Goal: Information Seeking & Learning: Learn about a topic

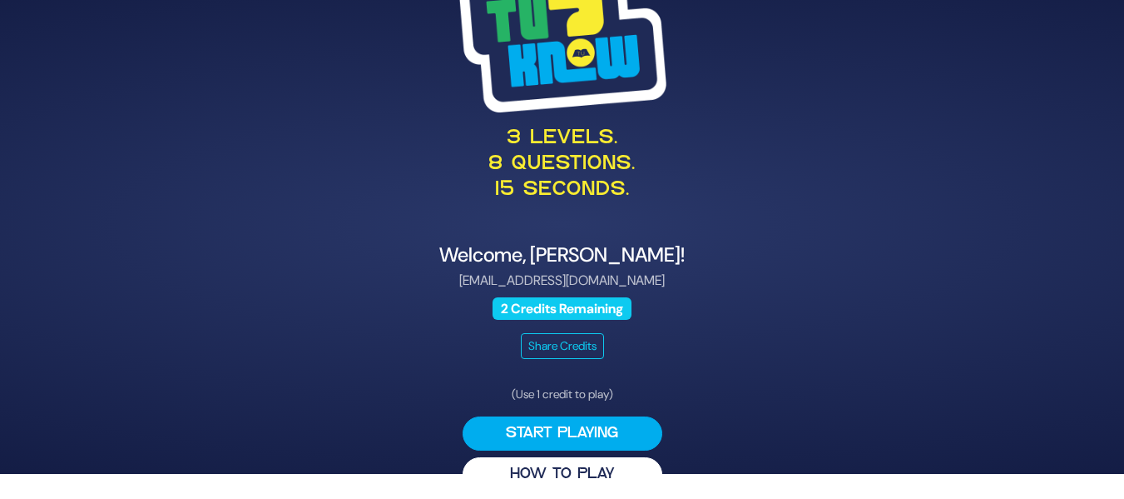
scroll to position [37, 0]
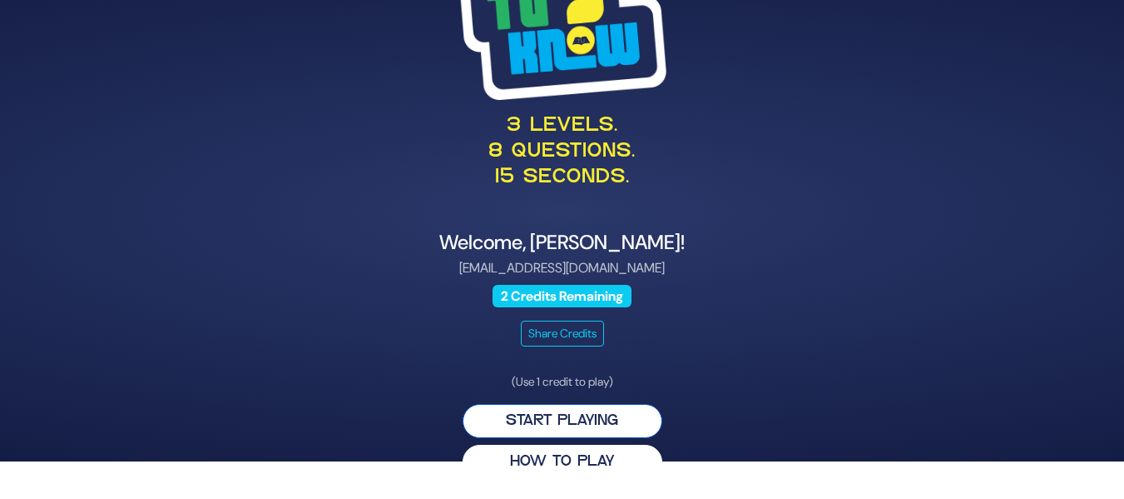
click at [599, 419] on button "Start Playing" at bounding box center [563, 421] width 200 height 34
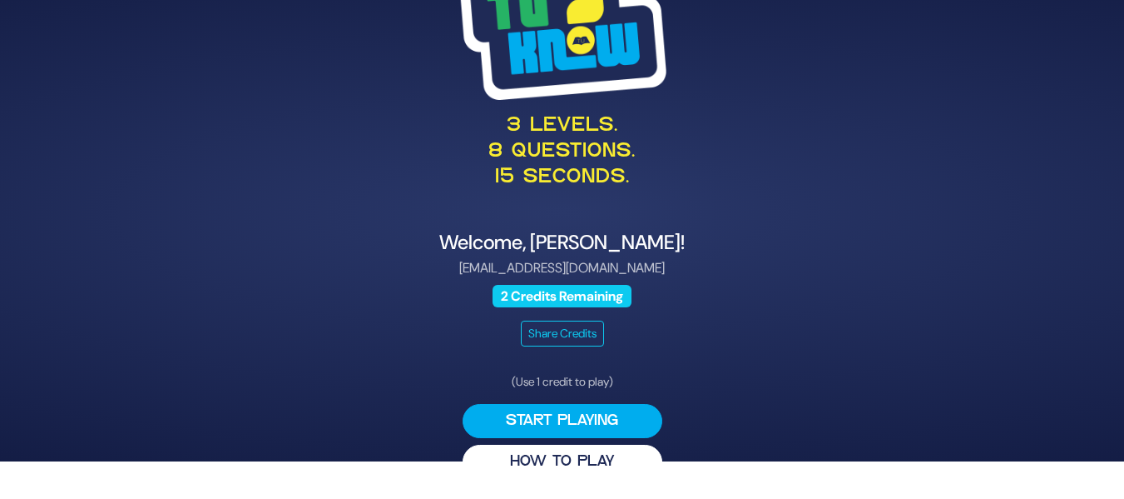
scroll to position [0, 0]
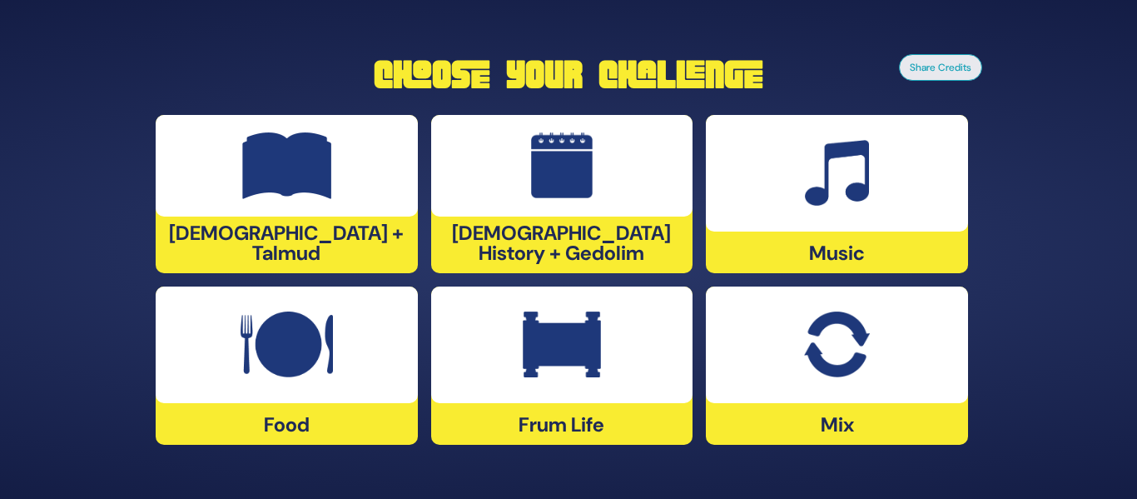
click at [596, 205] on div at bounding box center [562, 166] width 262 height 102
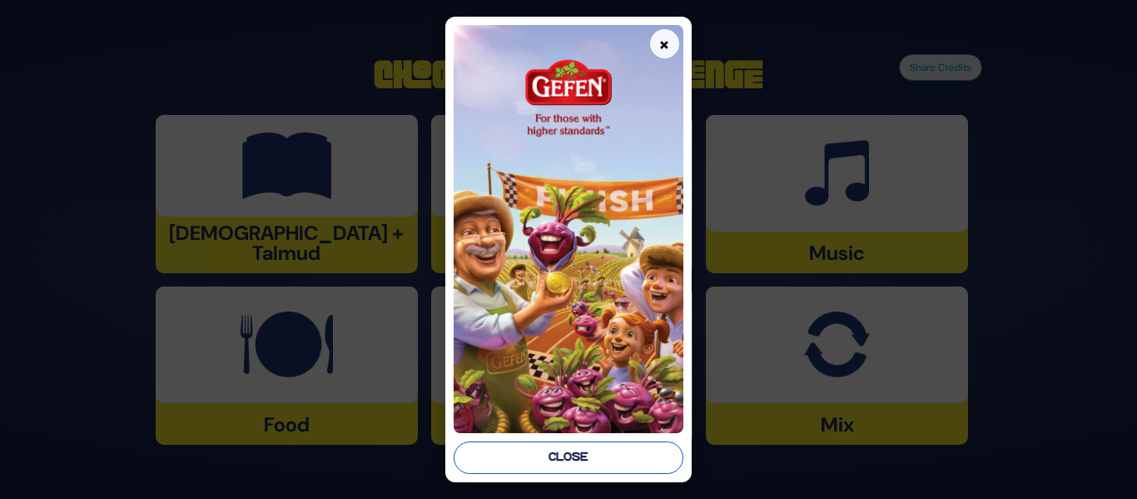
click at [579, 449] on button "Close" at bounding box center [568, 457] width 229 height 32
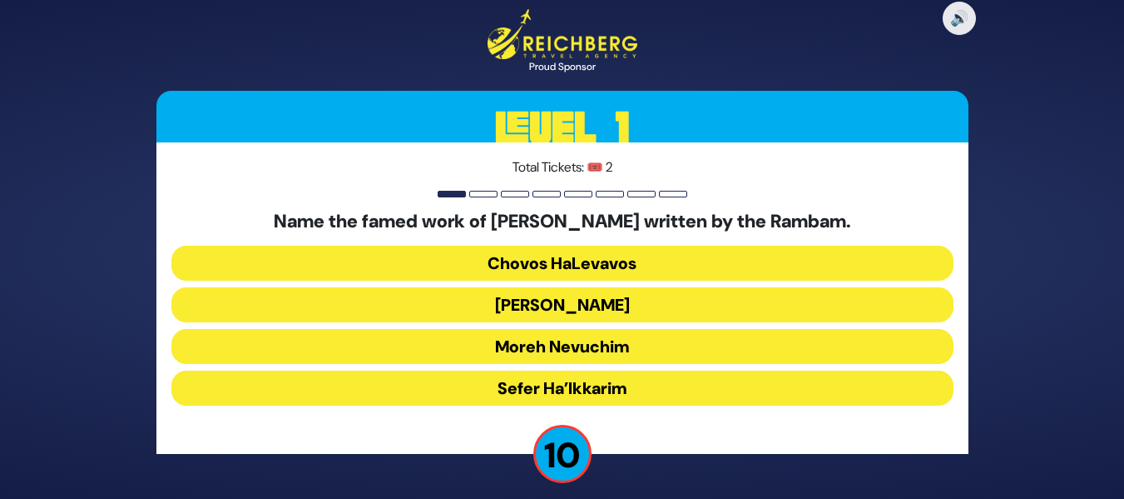
click at [567, 309] on button "[PERSON_NAME]" at bounding box center [562, 304] width 782 height 35
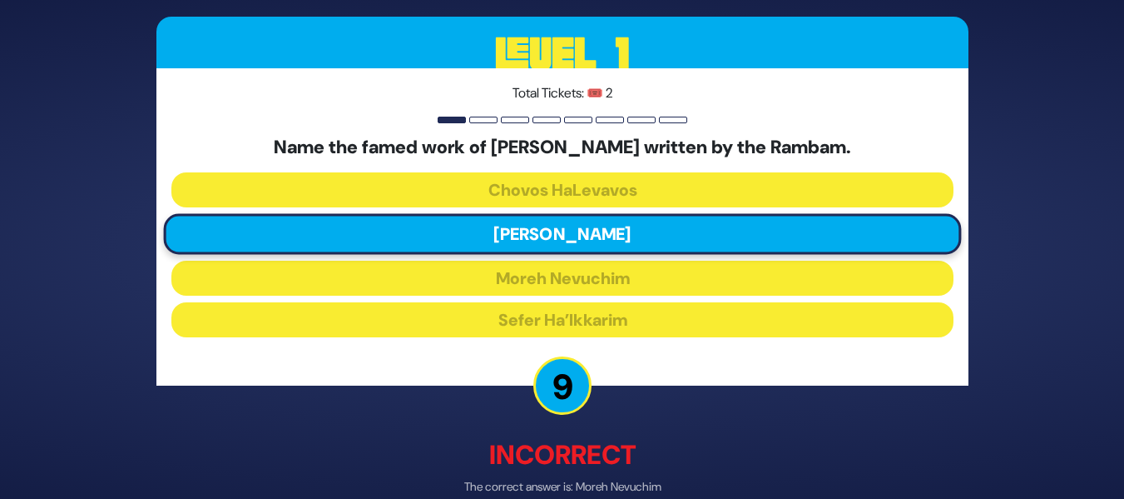
scroll to position [84, 0]
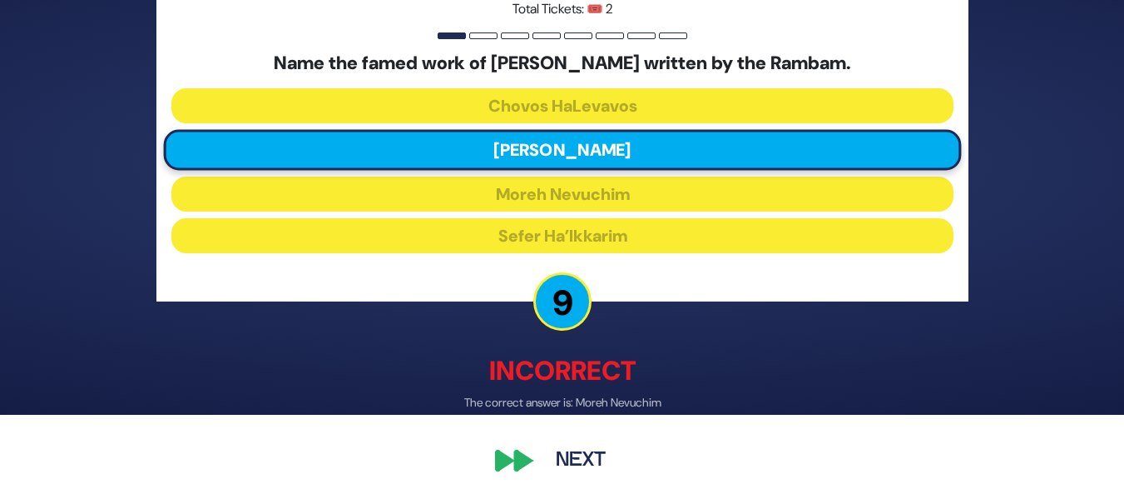
click at [579, 451] on button "Next" at bounding box center [581, 459] width 97 height 38
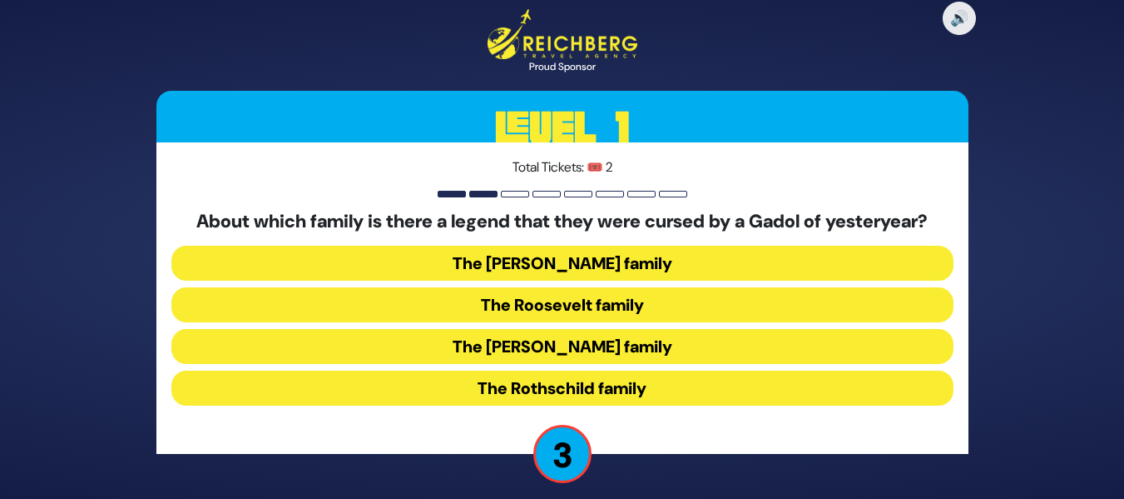
click at [582, 347] on button "The [PERSON_NAME] family" at bounding box center [562, 346] width 782 height 35
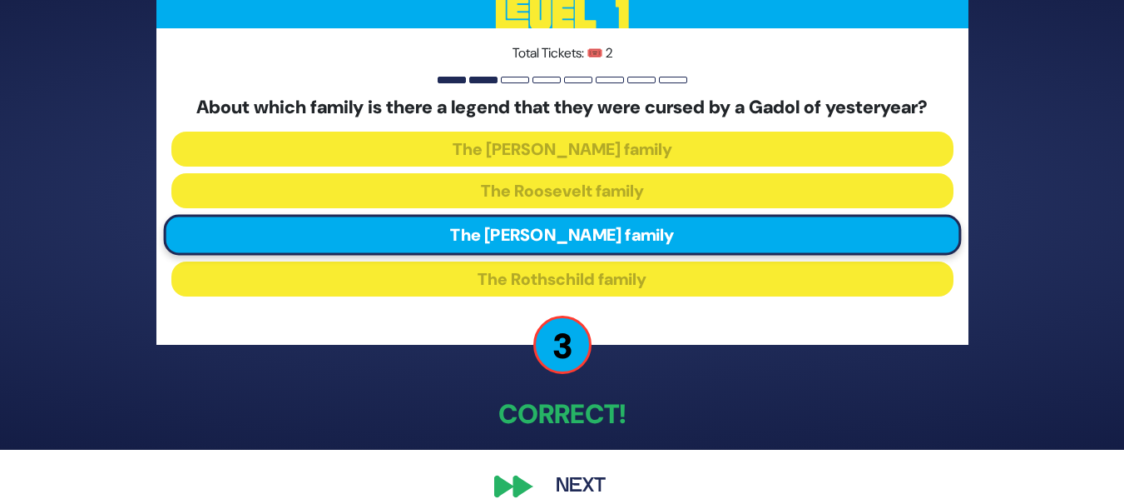
scroll to position [76, 0]
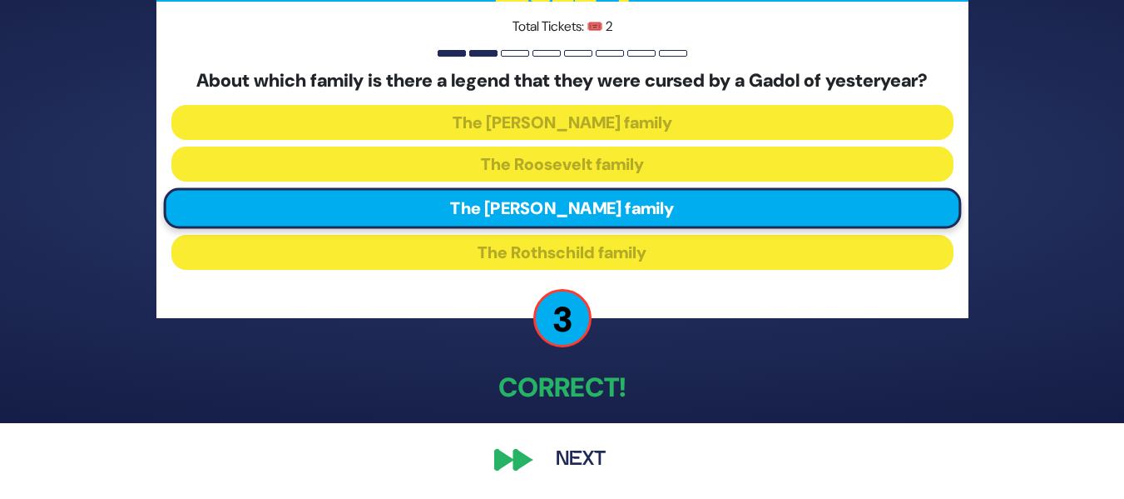
click at [583, 447] on button "Next" at bounding box center [581, 459] width 97 height 38
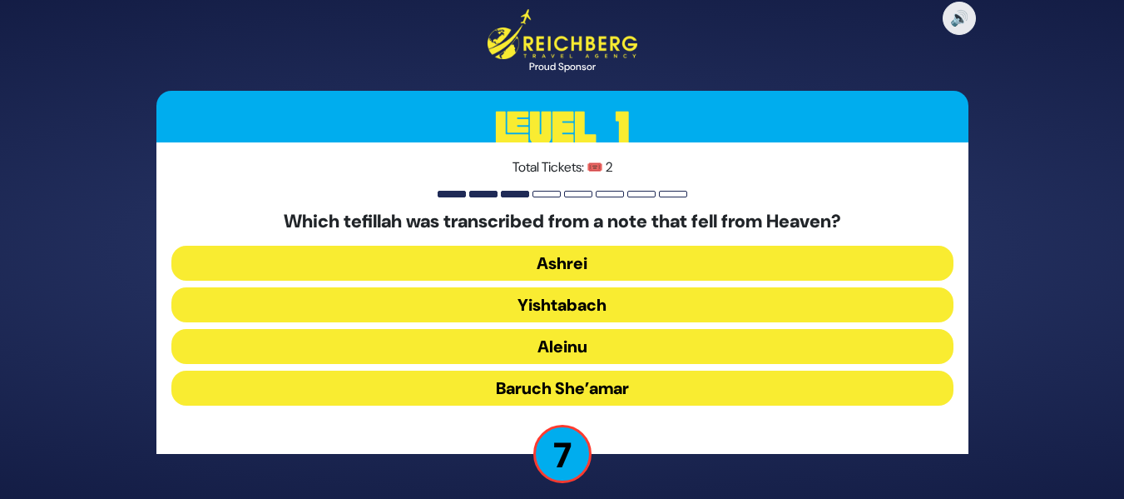
click at [585, 389] on button "Baruch She’amar" at bounding box center [562, 387] width 782 height 35
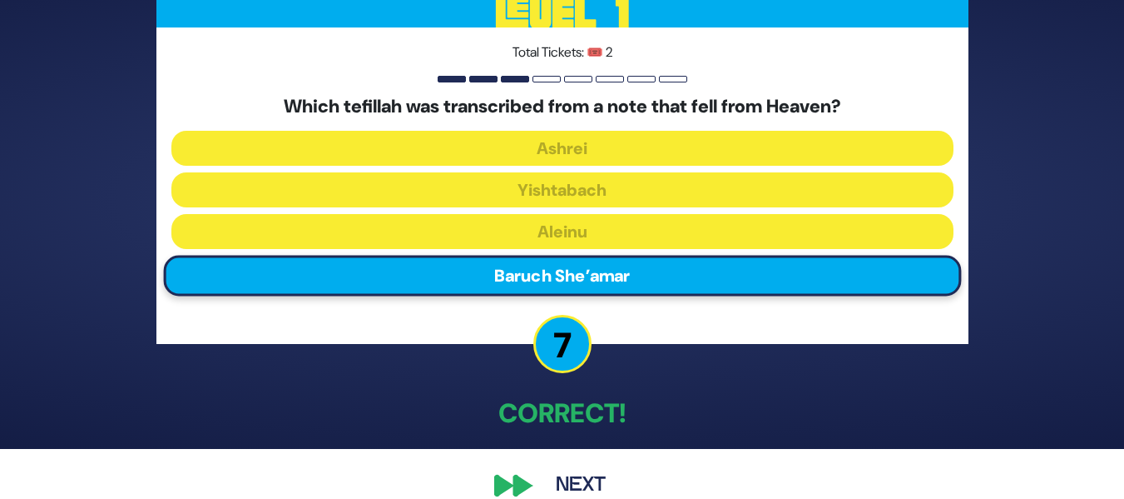
scroll to position [76, 0]
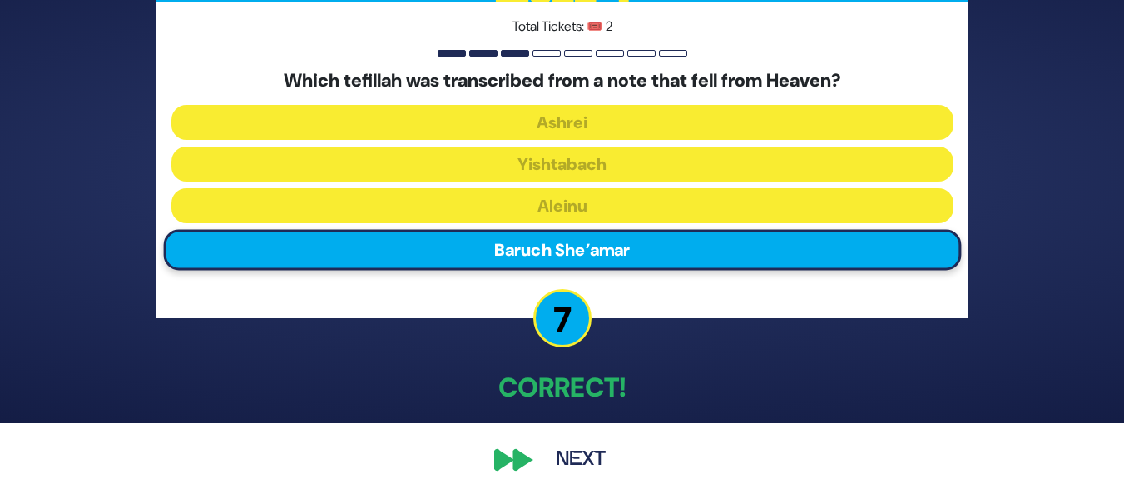
click at [592, 449] on button "Next" at bounding box center [581, 459] width 97 height 38
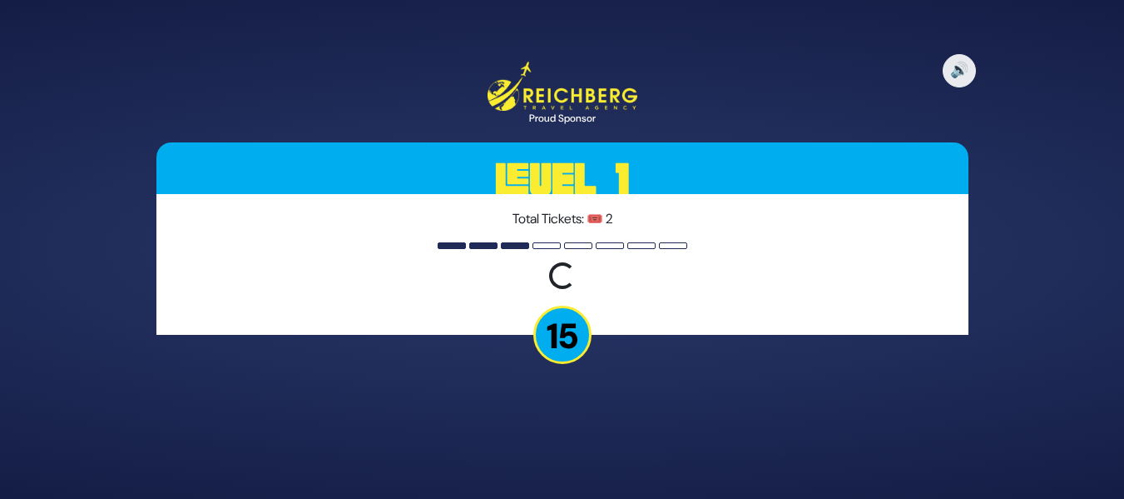
scroll to position [0, 0]
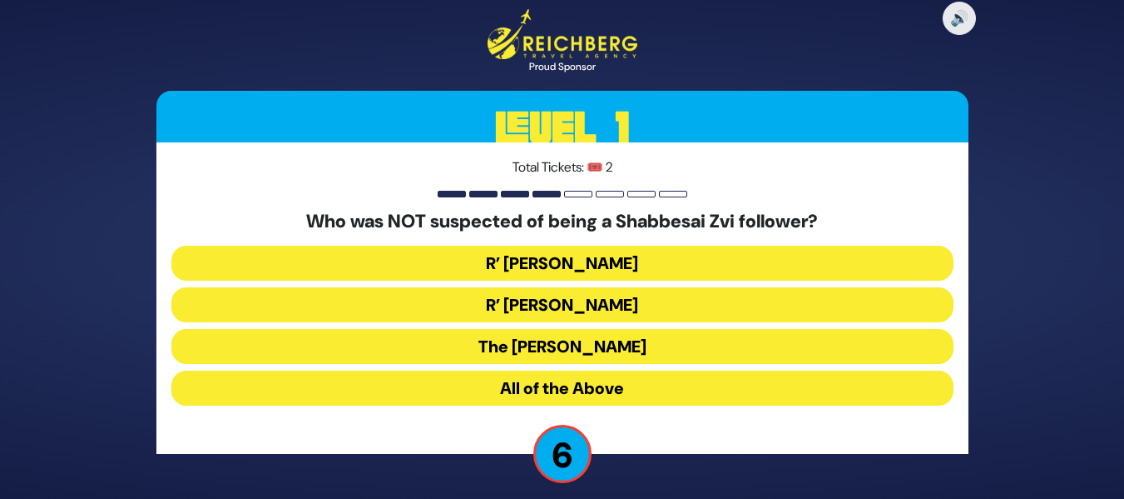
click at [587, 384] on button "All of the Above" at bounding box center [562, 387] width 782 height 35
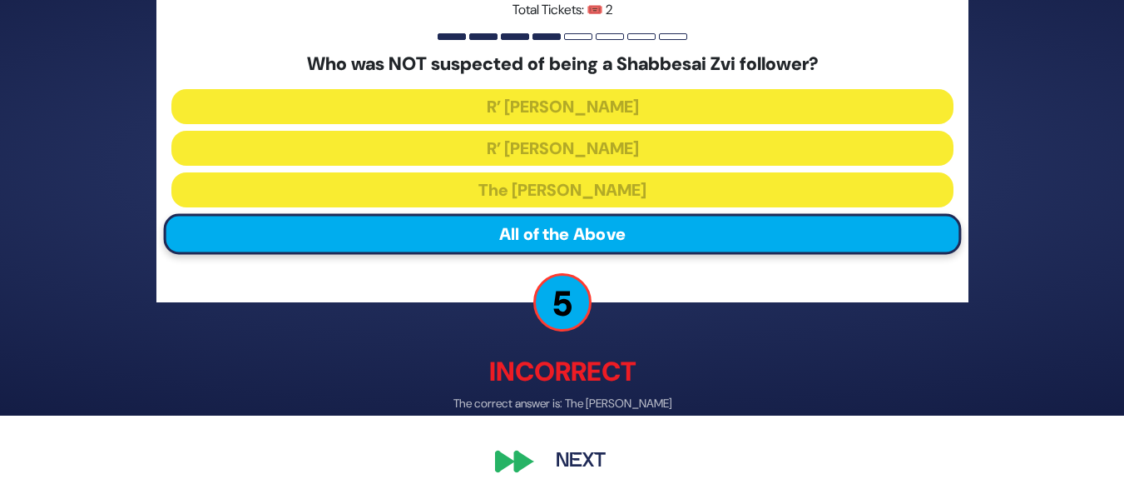
scroll to position [84, 0]
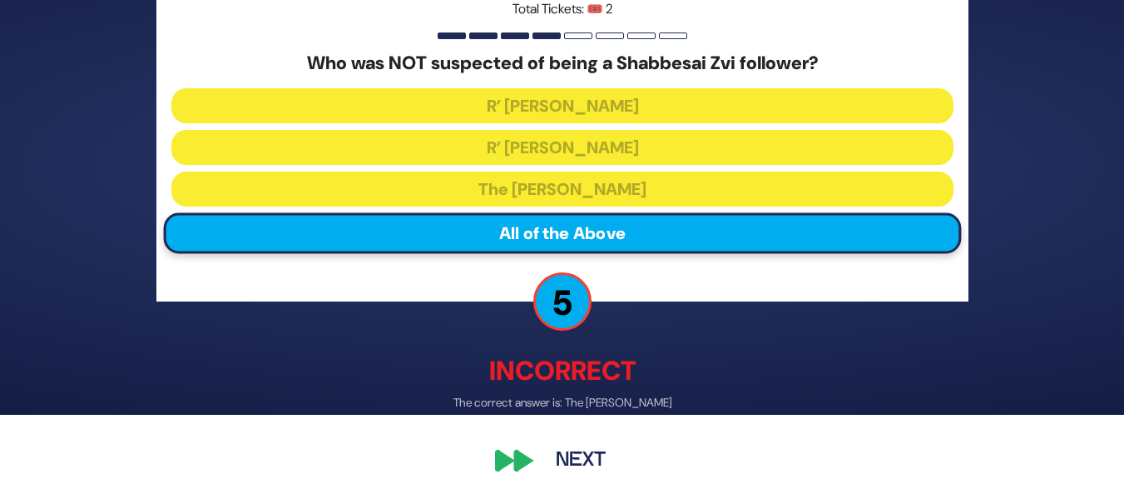
click at [576, 450] on button "Next" at bounding box center [581, 459] width 97 height 38
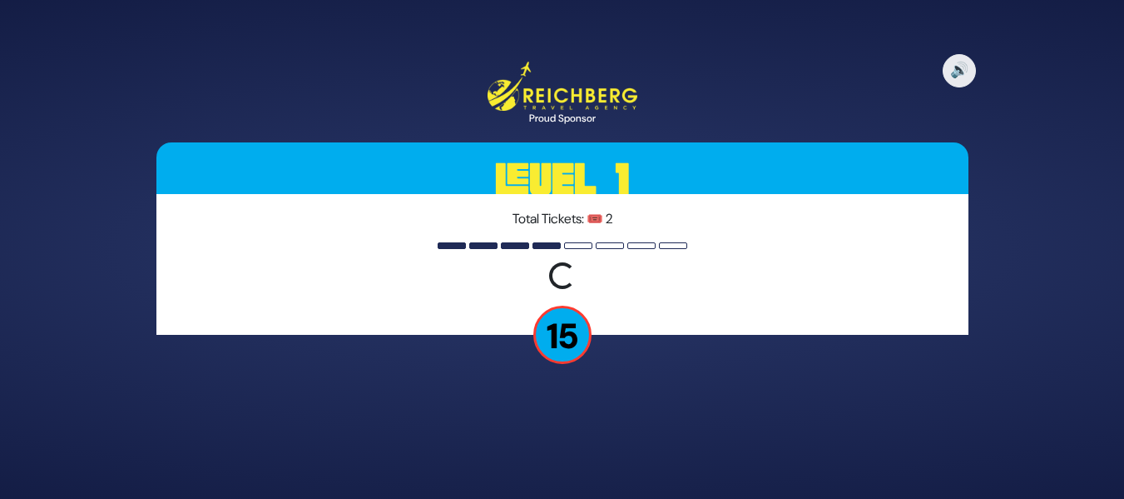
scroll to position [0, 0]
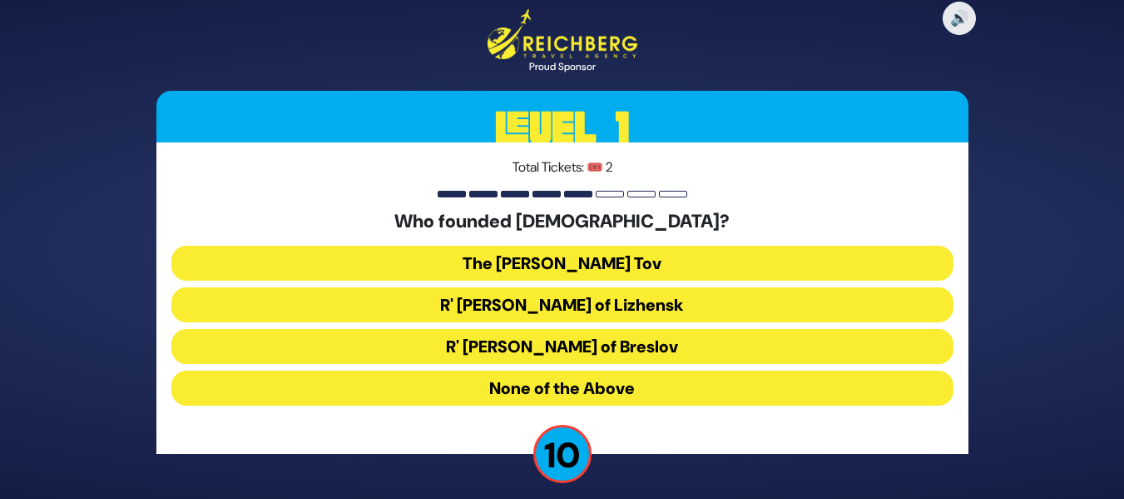
click at [595, 257] on button "The [PERSON_NAME] Tov" at bounding box center [562, 263] width 782 height 35
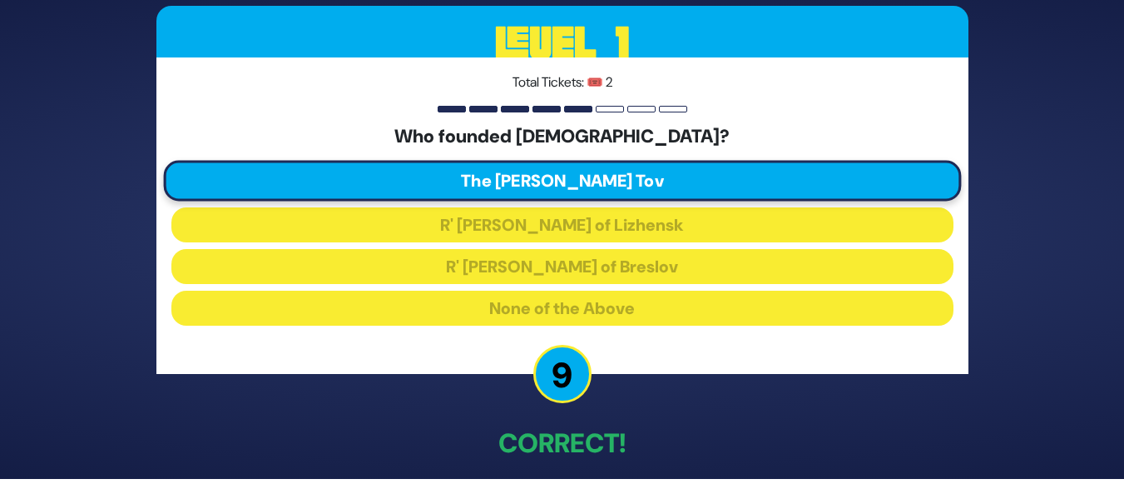
scroll to position [76, 0]
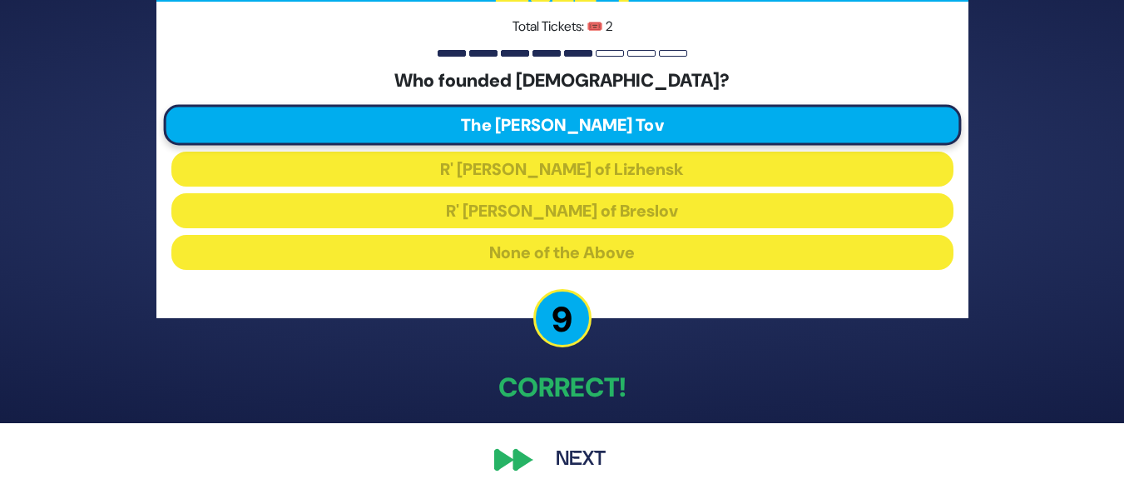
click at [571, 459] on button "Next" at bounding box center [581, 459] width 97 height 38
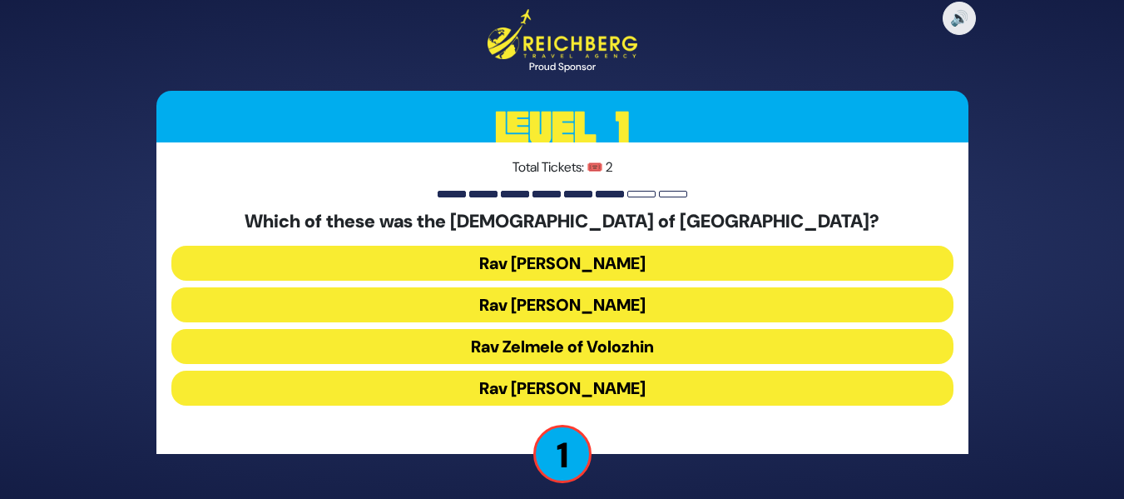
click at [578, 384] on button "Rav [PERSON_NAME]" at bounding box center [562, 387] width 782 height 35
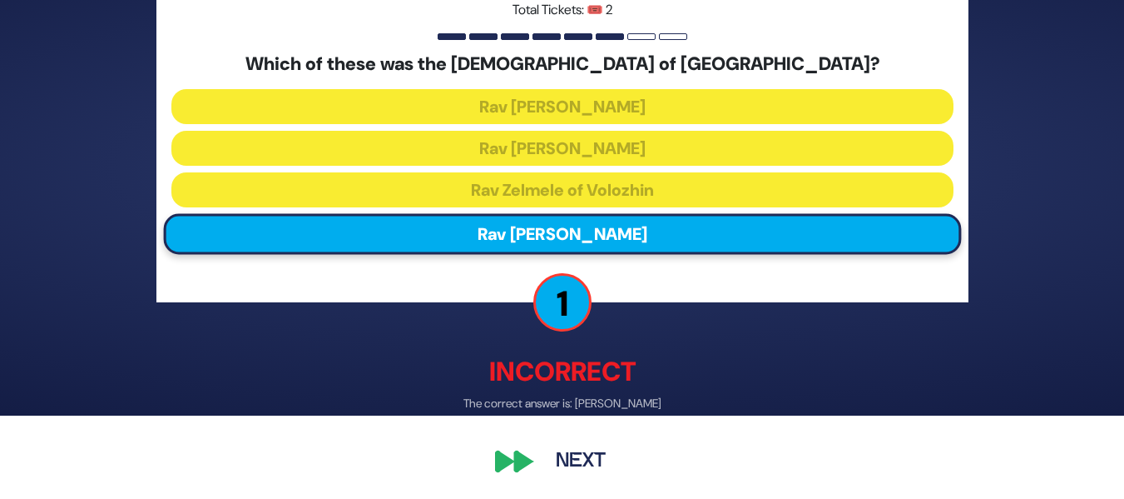
scroll to position [84, 0]
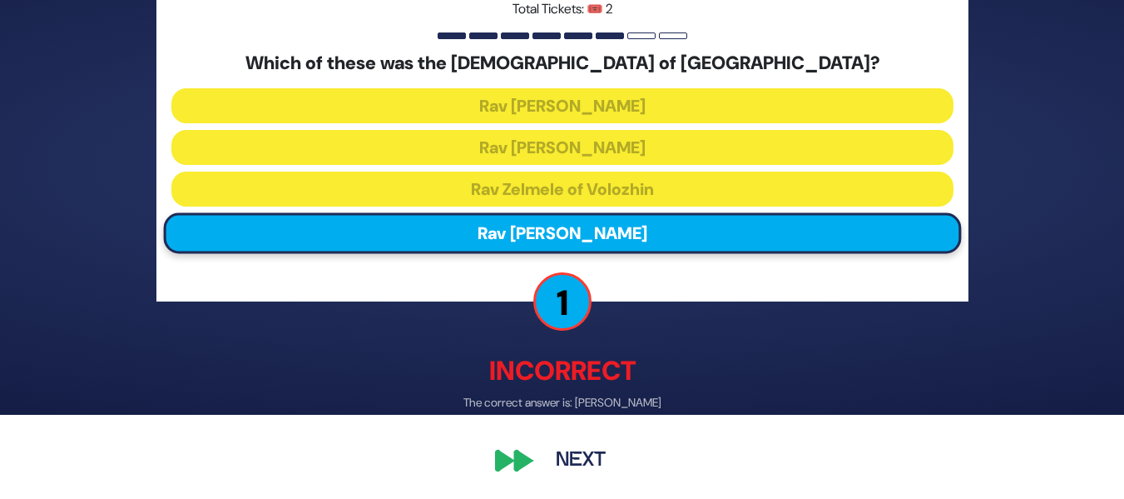
click at [563, 465] on button "Next" at bounding box center [581, 459] width 97 height 38
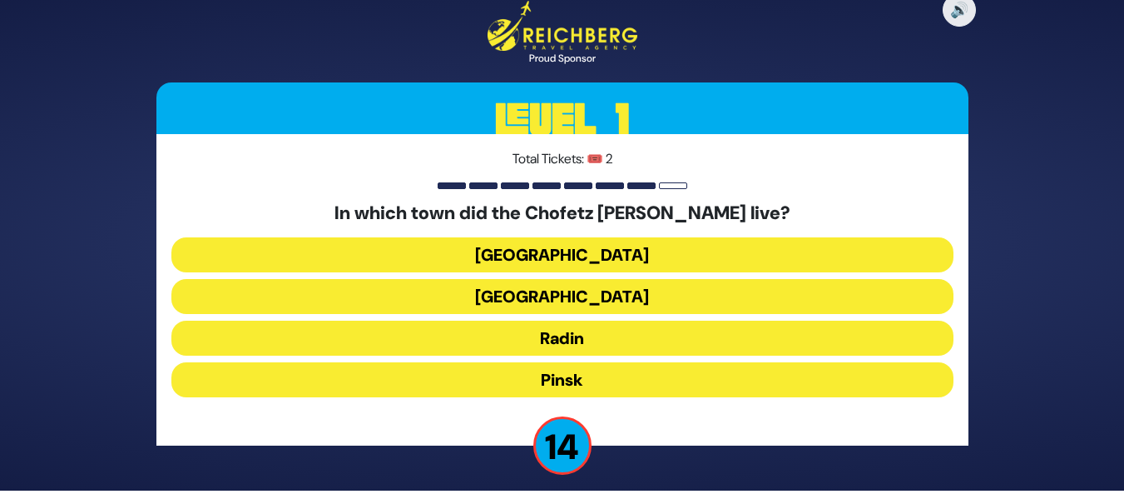
scroll to position [11, 0]
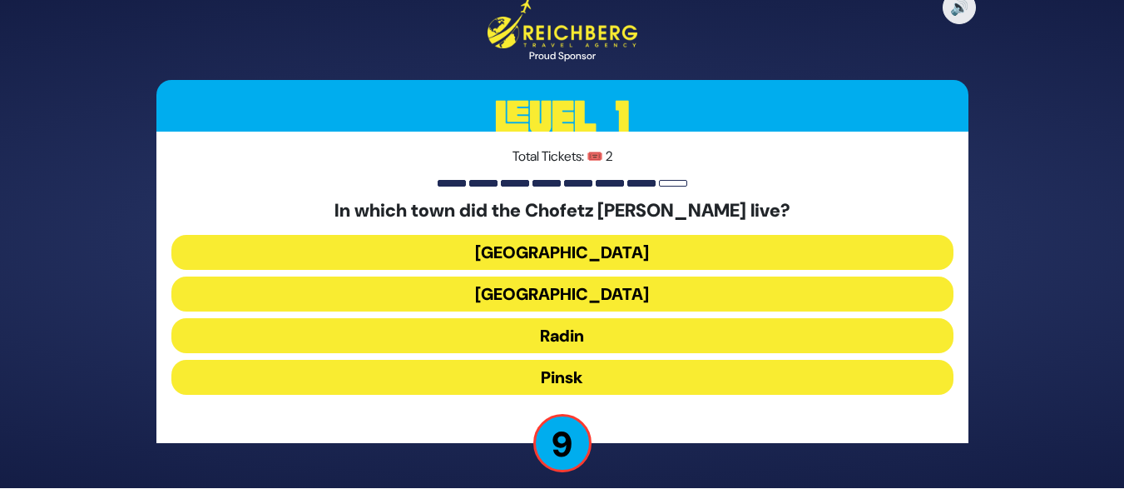
click at [562, 335] on button "Radin" at bounding box center [562, 335] width 782 height 35
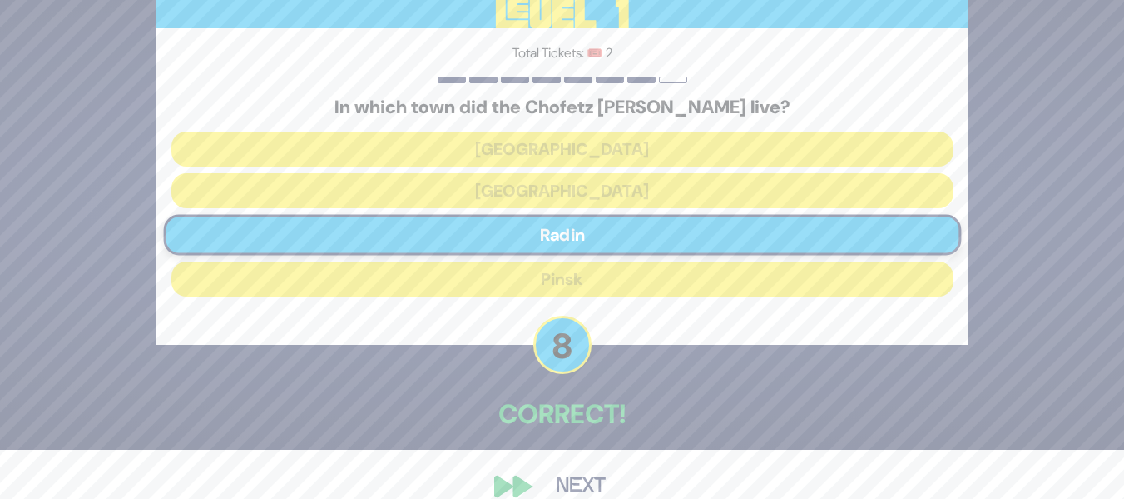
scroll to position [76, 0]
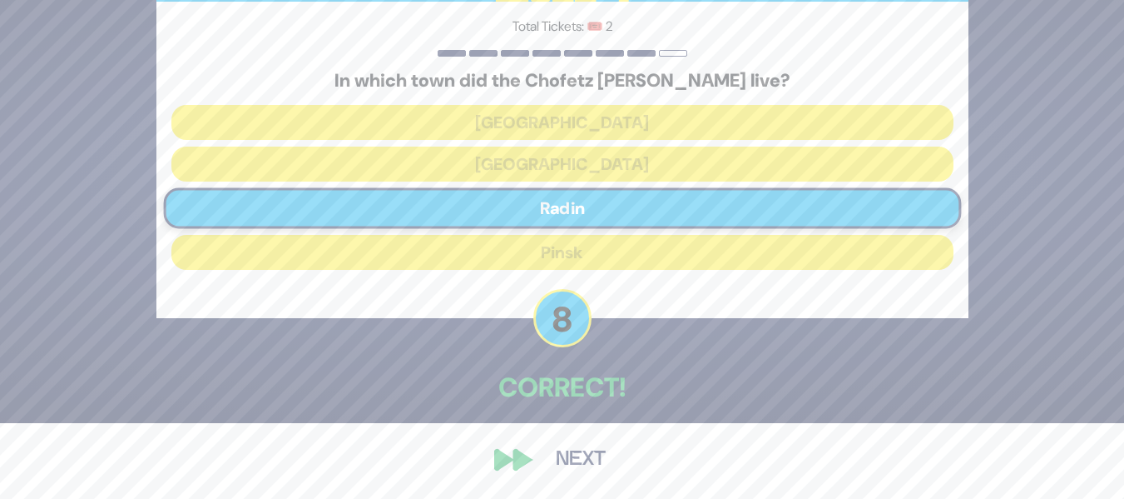
click at [581, 456] on button "Next" at bounding box center [581, 459] width 97 height 38
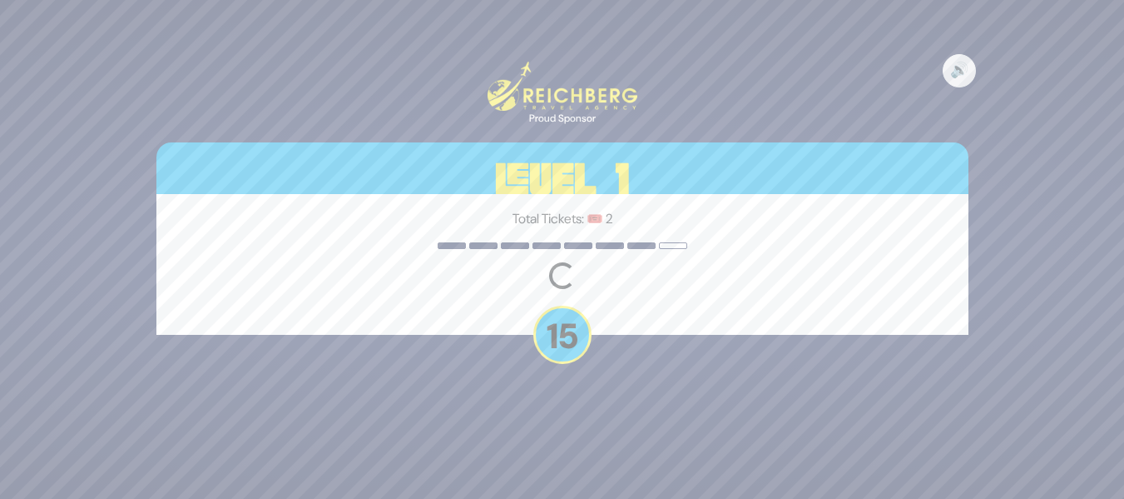
scroll to position [0, 0]
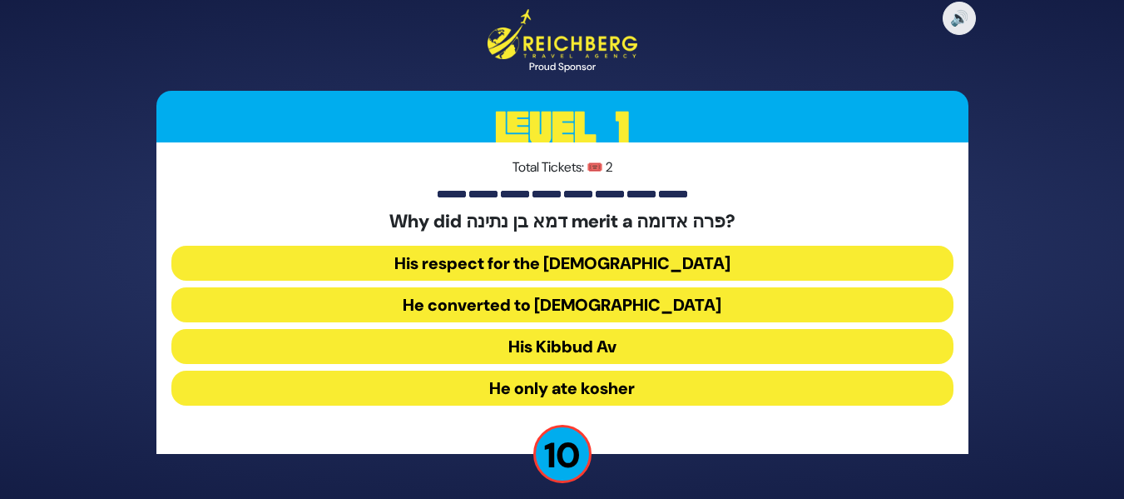
click at [581, 350] on button "His Kibbud Av" at bounding box center [562, 346] width 782 height 35
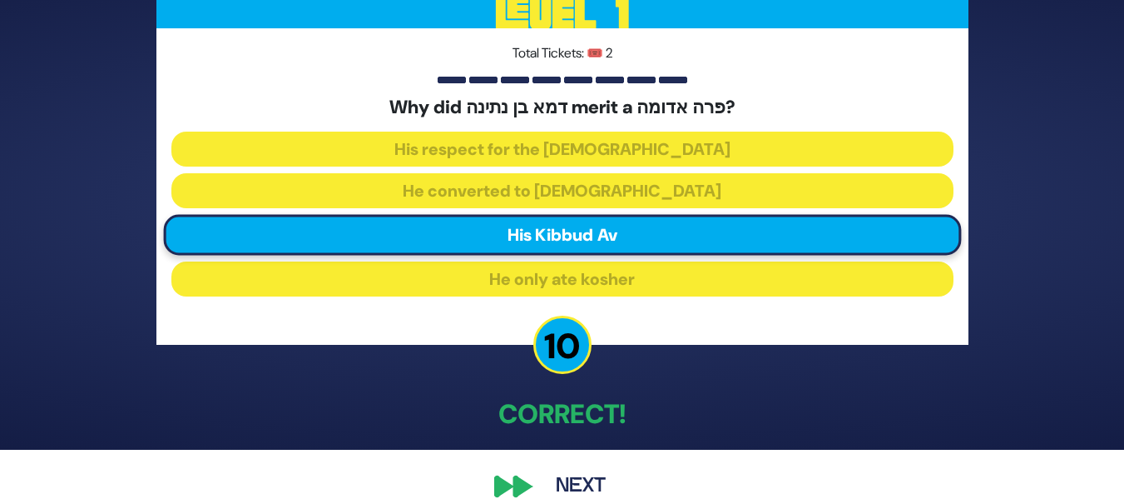
scroll to position [76, 0]
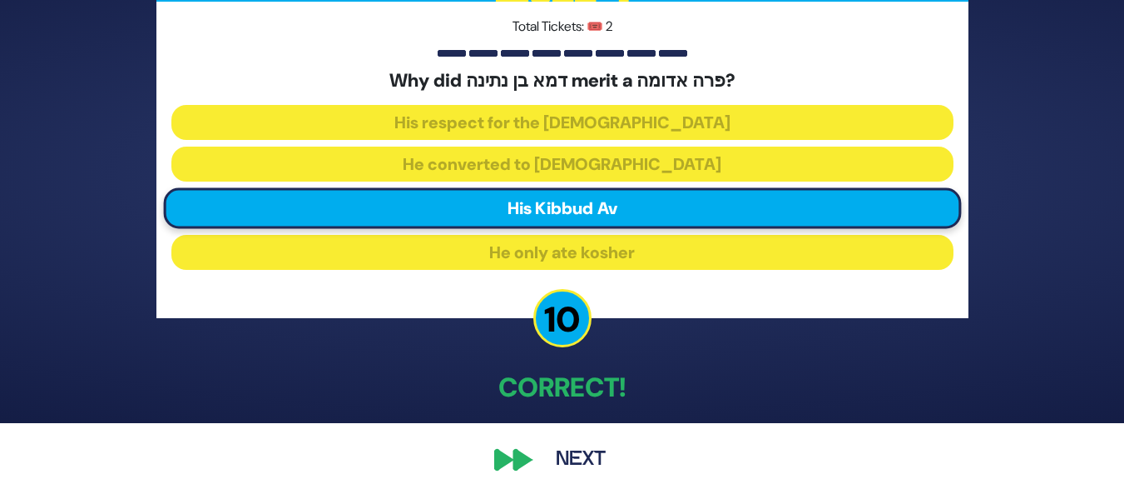
click at [599, 452] on button "Next" at bounding box center [581, 459] width 97 height 38
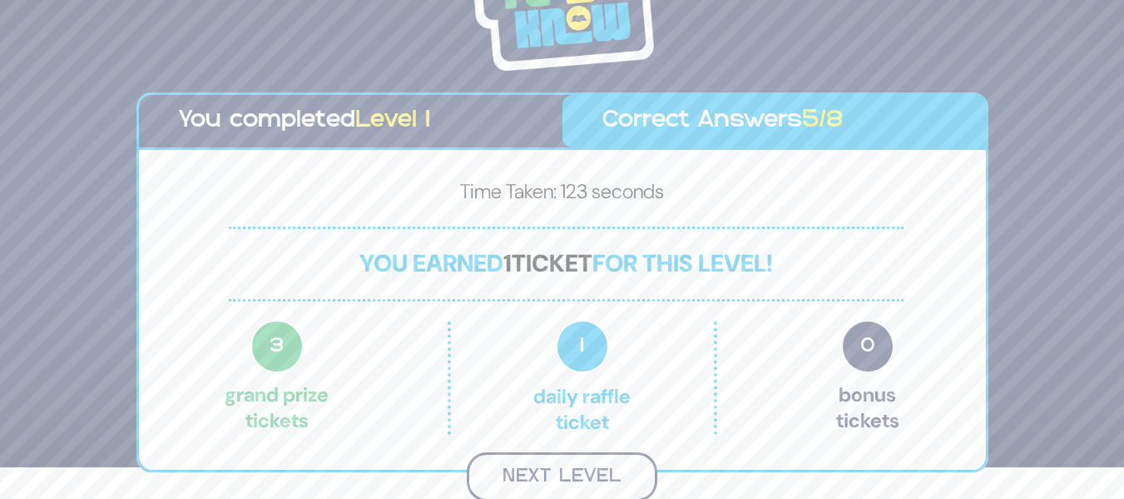
scroll to position [29, 0]
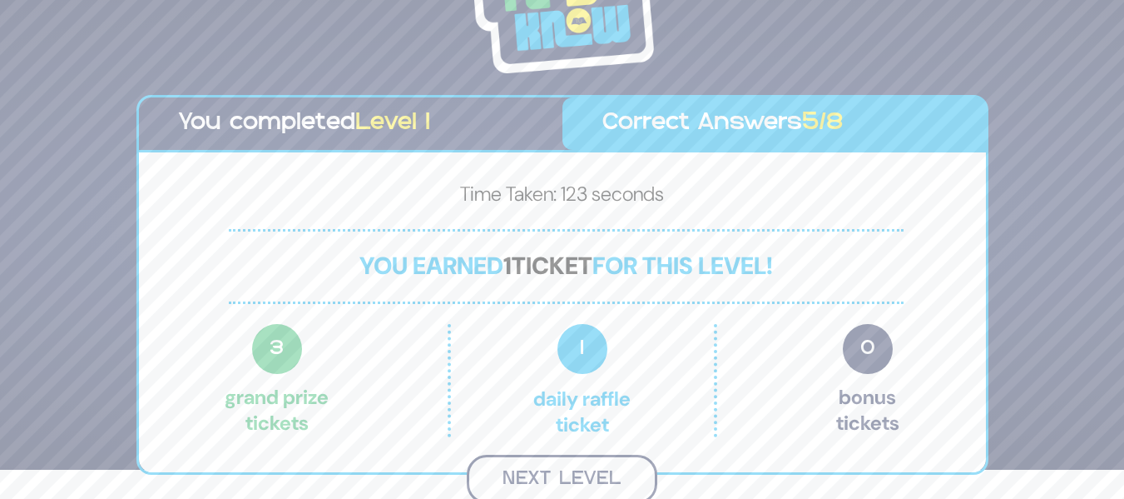
click at [629, 481] on button "Next Level" at bounding box center [562, 478] width 191 height 49
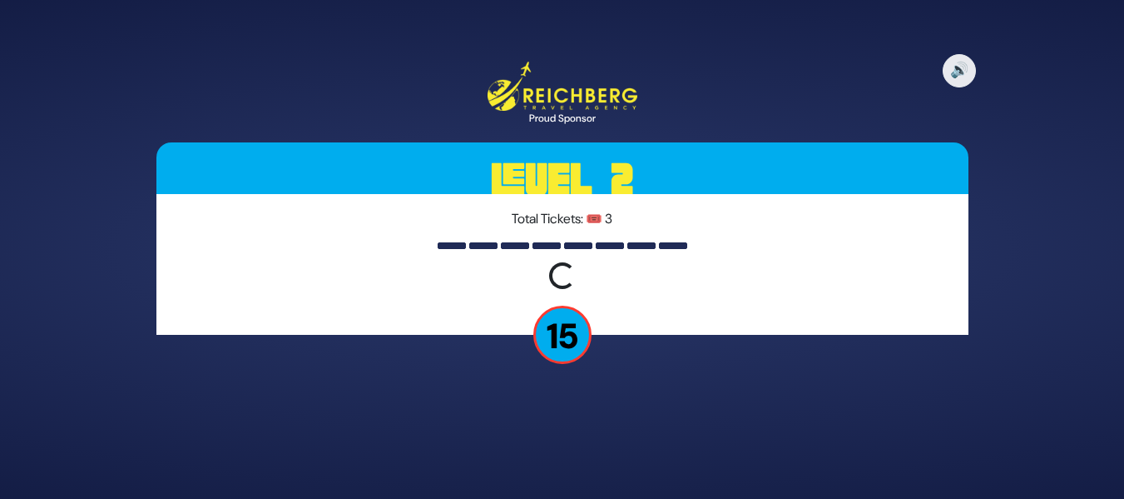
scroll to position [0, 0]
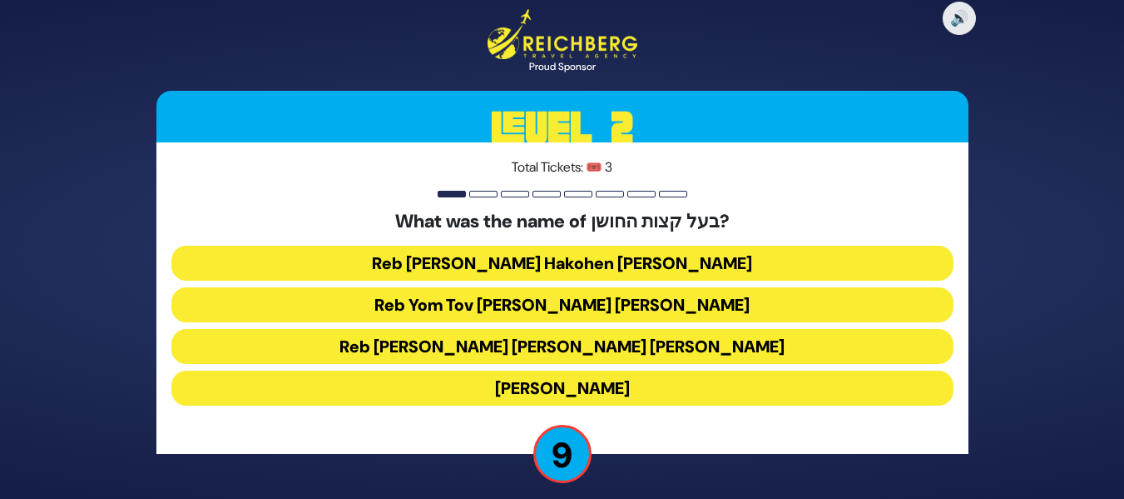
click at [639, 394] on button "[PERSON_NAME]" at bounding box center [562, 387] width 782 height 35
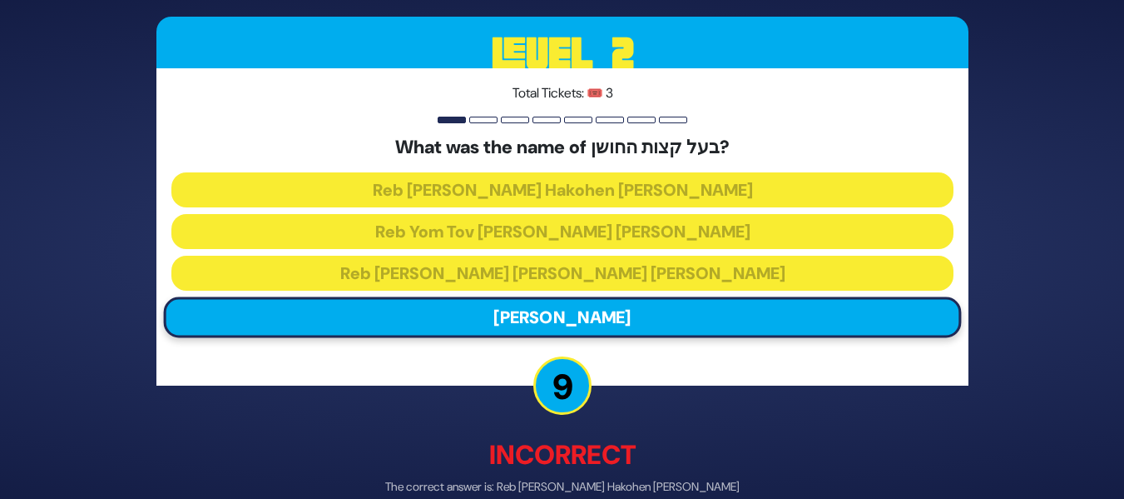
scroll to position [84, 0]
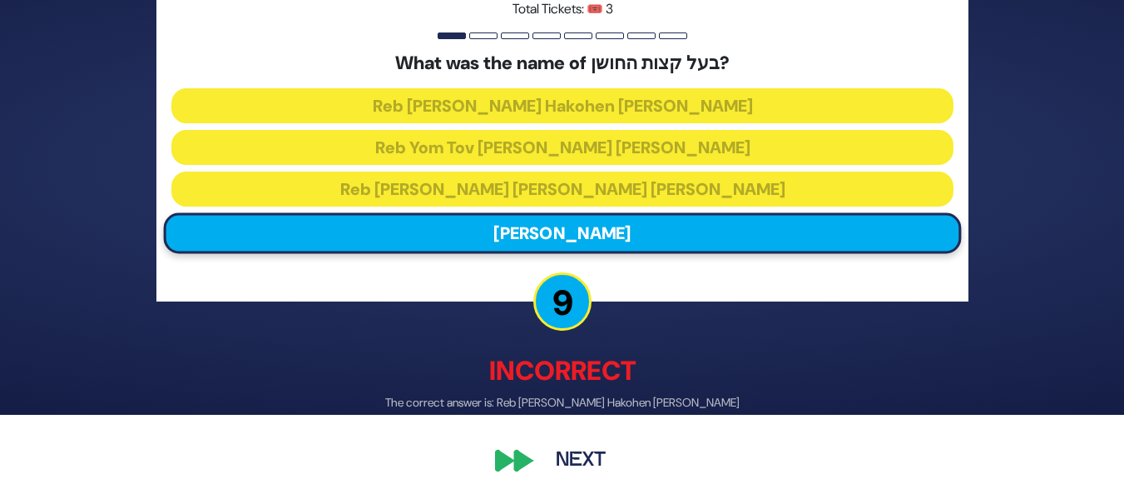
click at [578, 456] on button "Next" at bounding box center [581, 459] width 97 height 38
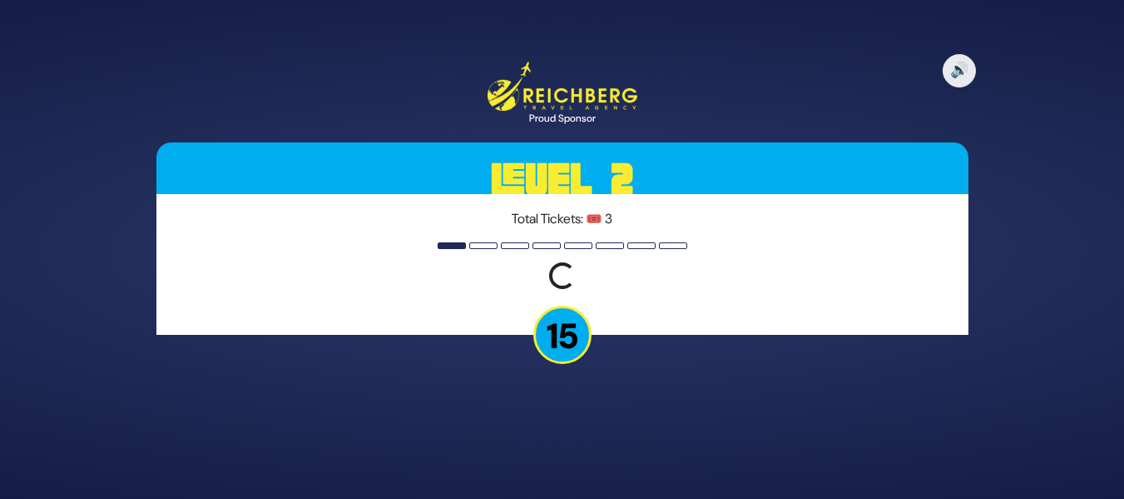
scroll to position [0, 0]
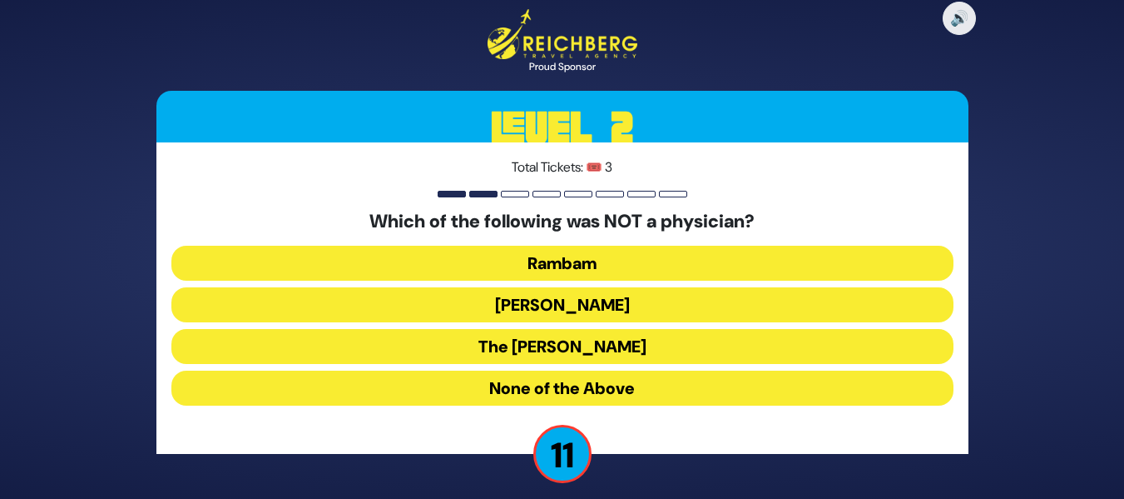
click at [594, 347] on button "The [PERSON_NAME]" at bounding box center [562, 346] width 782 height 35
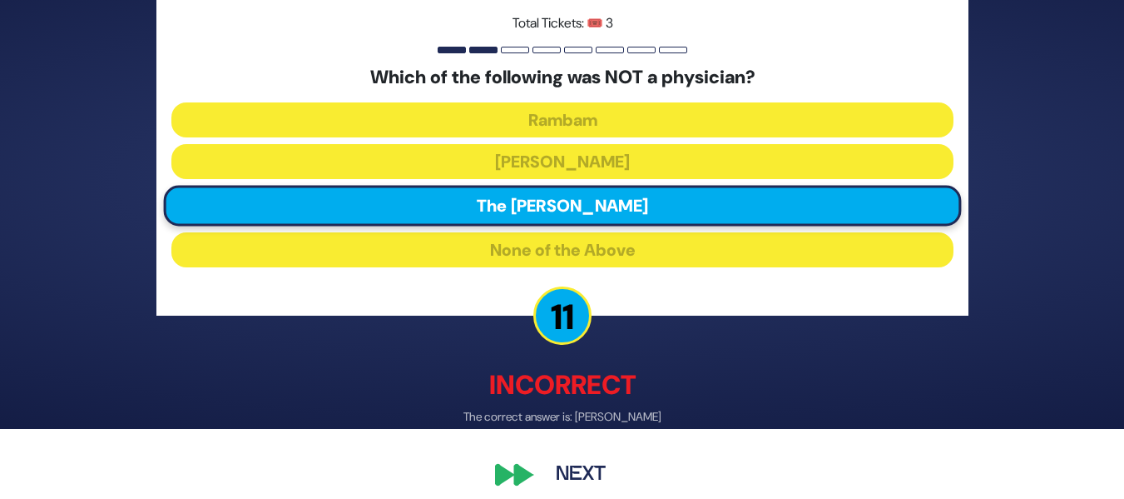
scroll to position [84, 0]
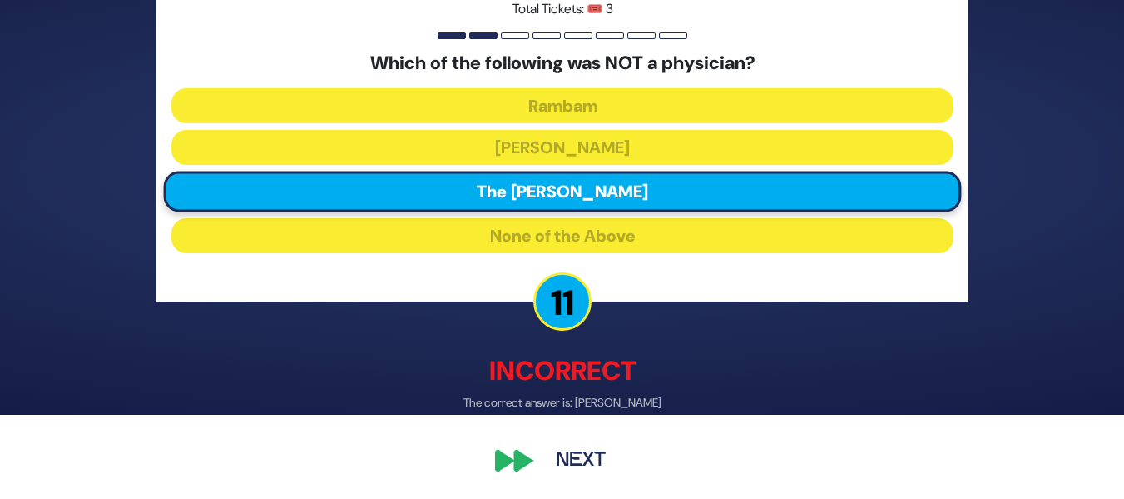
click at [558, 452] on button "Next" at bounding box center [581, 459] width 97 height 38
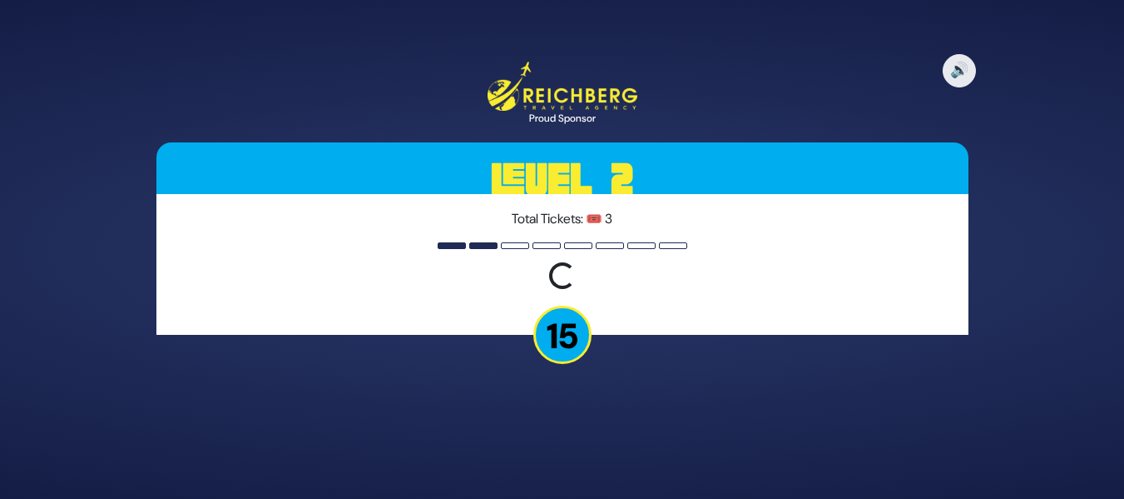
scroll to position [0, 0]
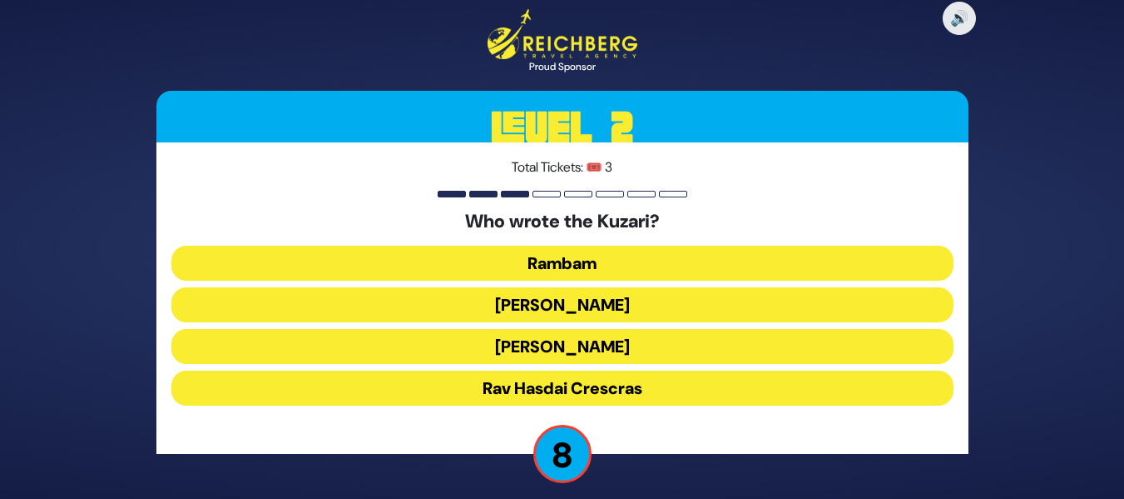
click at [601, 350] on button "[PERSON_NAME]" at bounding box center [562, 346] width 782 height 35
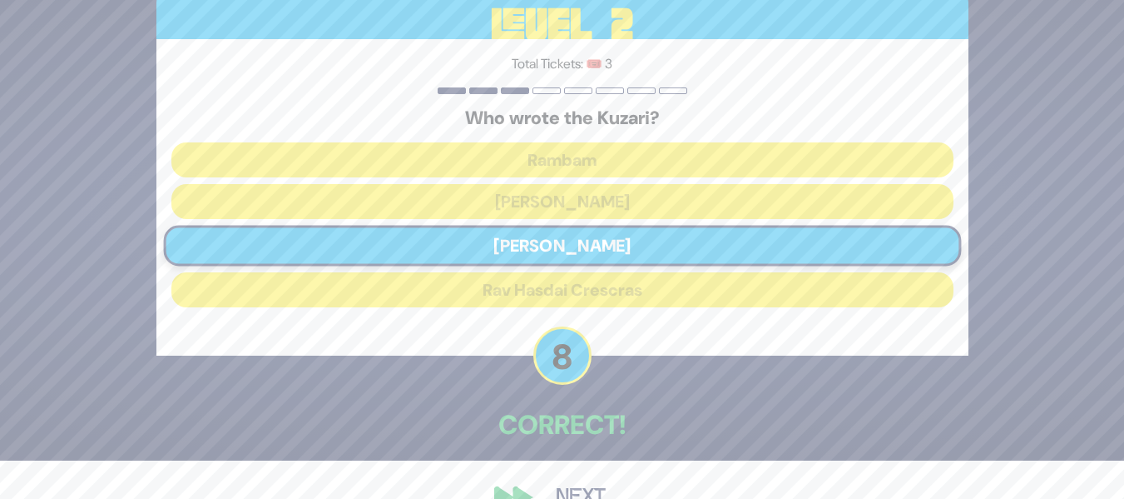
scroll to position [76, 0]
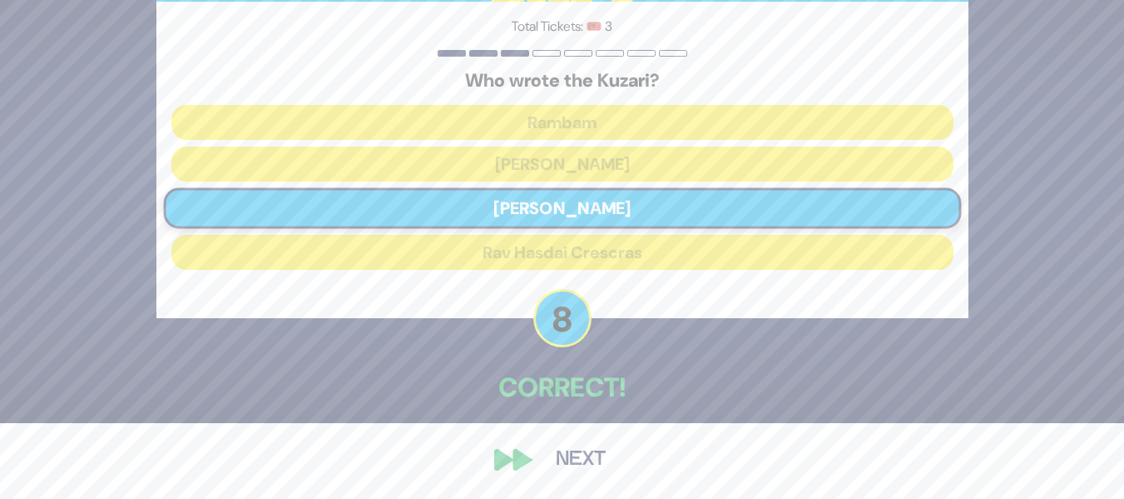
click at [561, 449] on button "Next" at bounding box center [581, 459] width 97 height 38
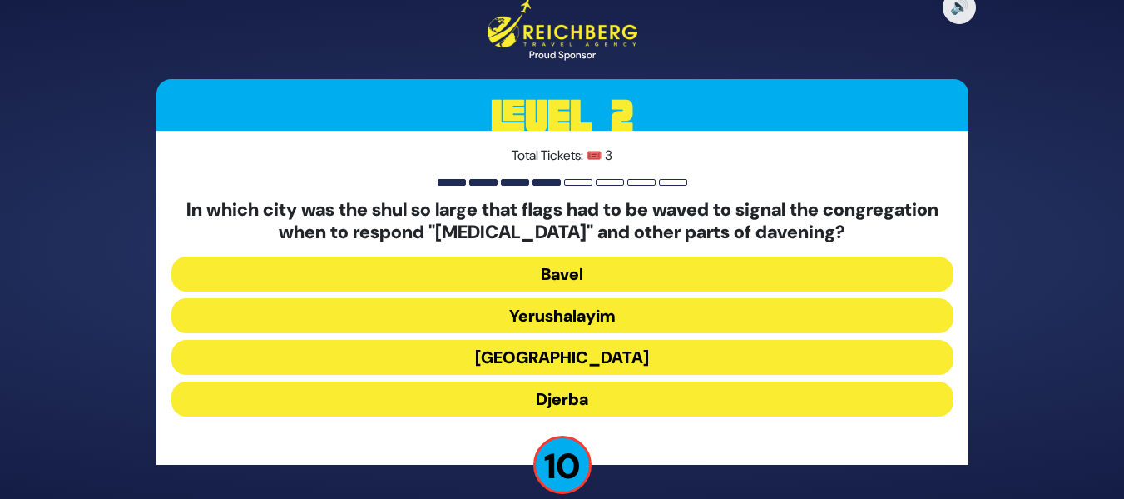
click at [560, 353] on button "[GEOGRAPHIC_DATA]" at bounding box center [562, 357] width 782 height 35
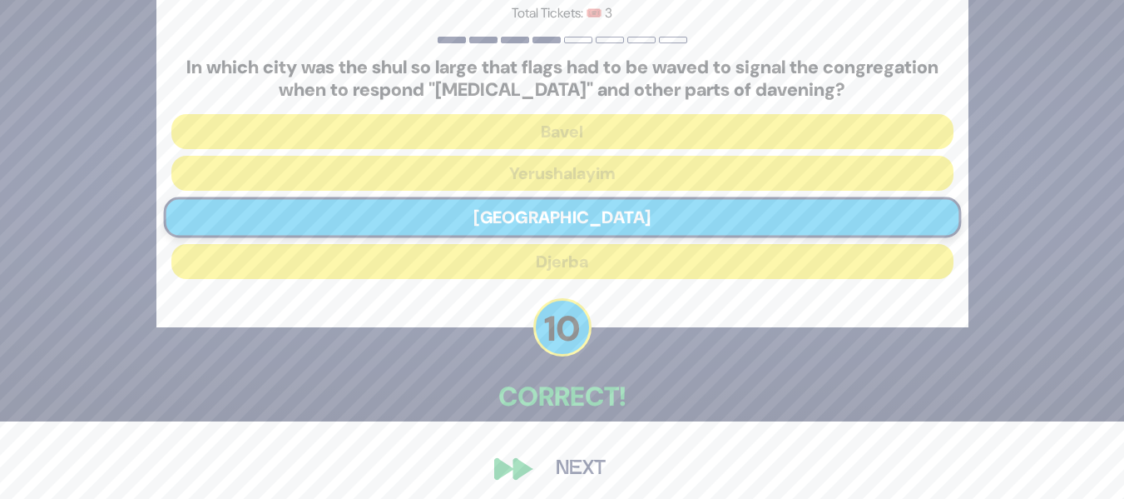
scroll to position [87, 0]
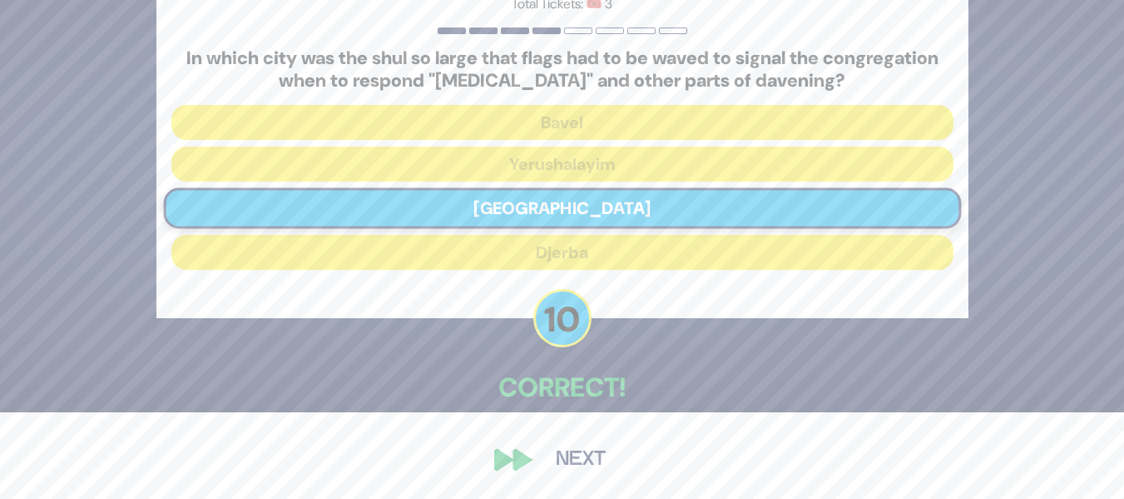
click at [573, 454] on button "Next" at bounding box center [581, 459] width 97 height 38
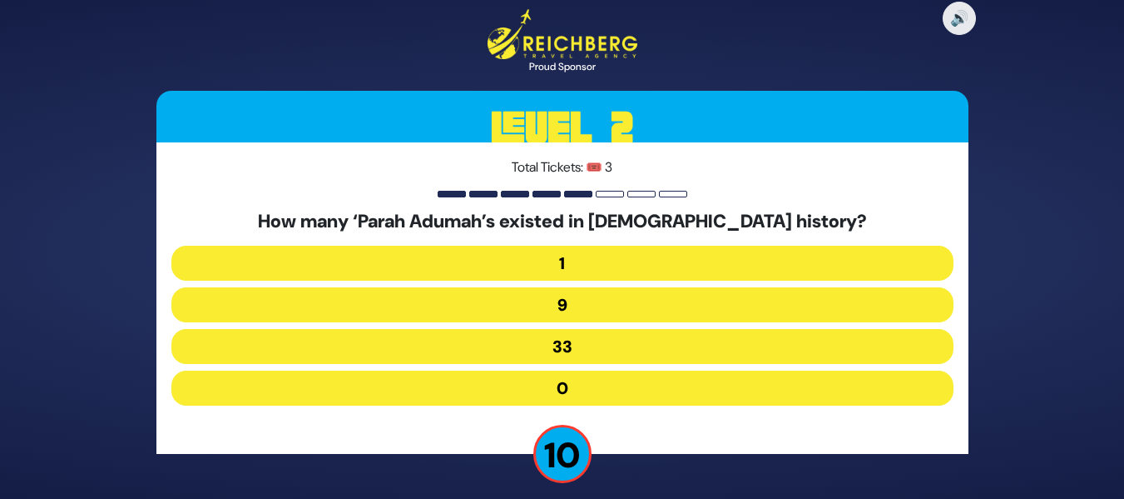
click at [561, 261] on button "1" at bounding box center [562, 263] width 782 height 35
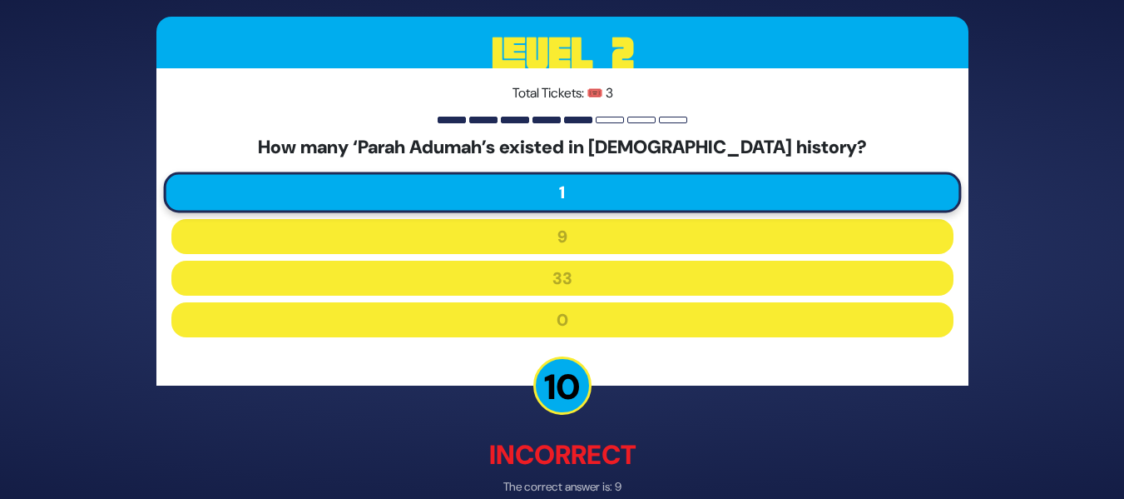
scroll to position [83, 0]
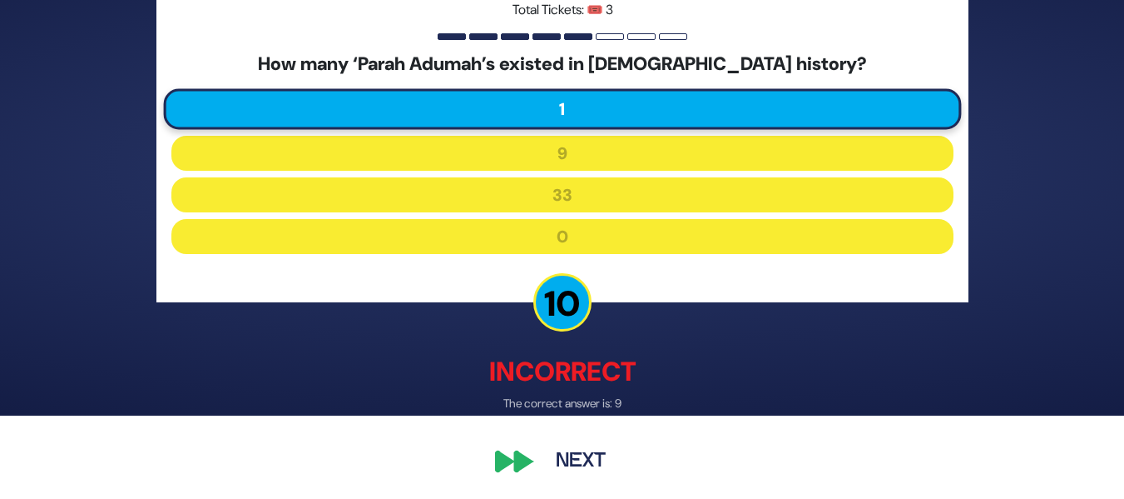
click at [568, 450] on button "Next" at bounding box center [581, 460] width 97 height 38
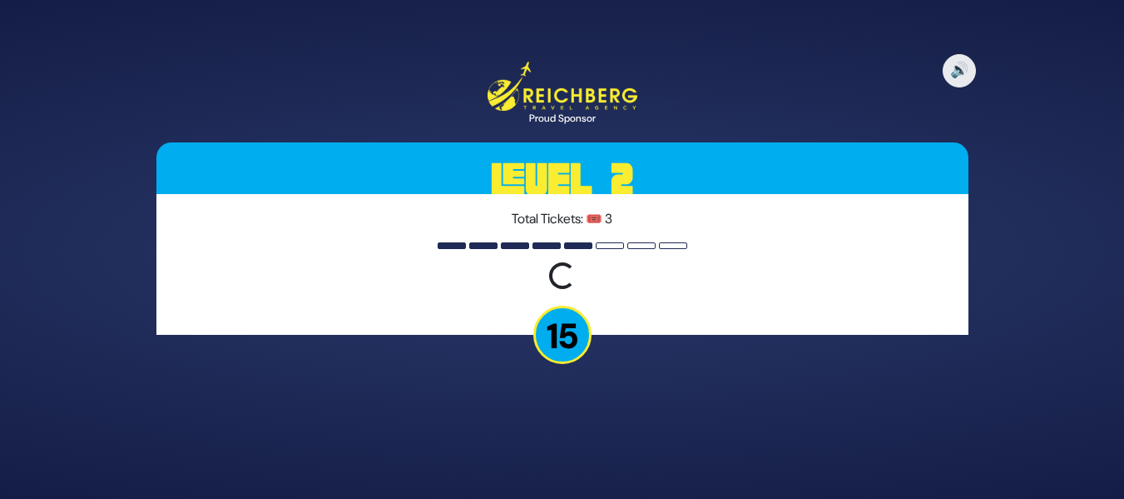
scroll to position [0, 0]
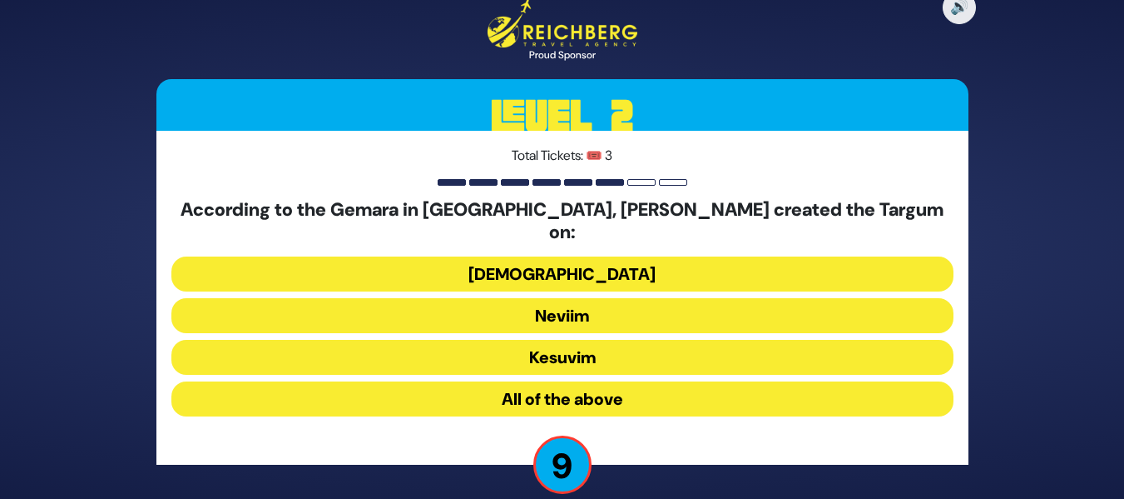
click at [563, 381] on button "All of the above" at bounding box center [562, 398] width 782 height 35
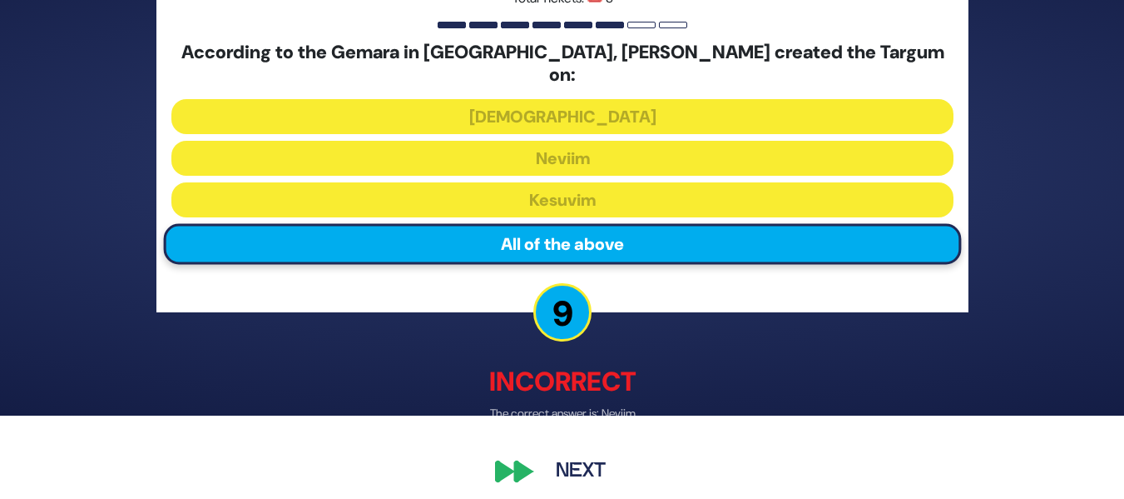
scroll to position [84, 0]
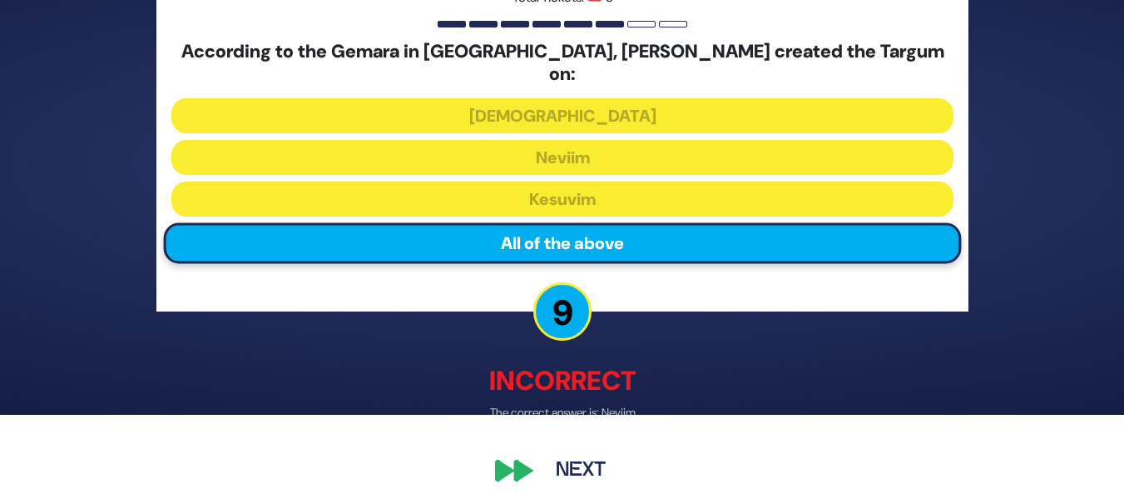
click at [559, 454] on button "Next" at bounding box center [581, 471] width 97 height 38
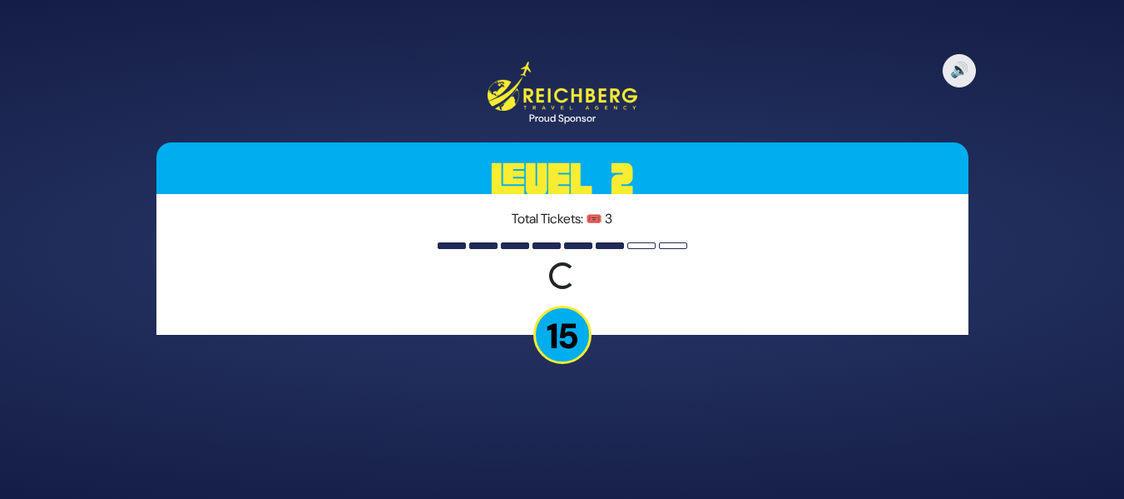
scroll to position [0, 0]
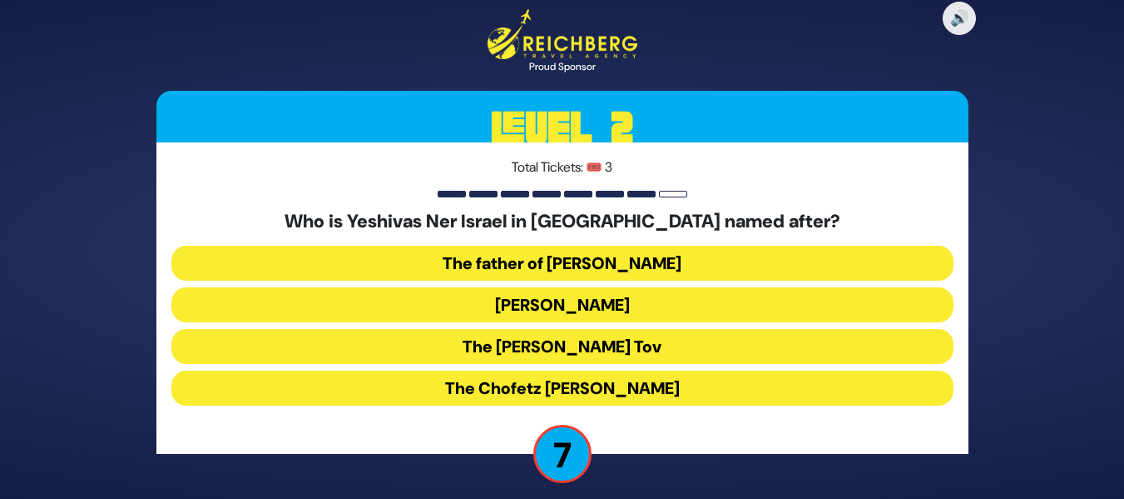
click at [579, 303] on button "[PERSON_NAME]" at bounding box center [562, 304] width 782 height 35
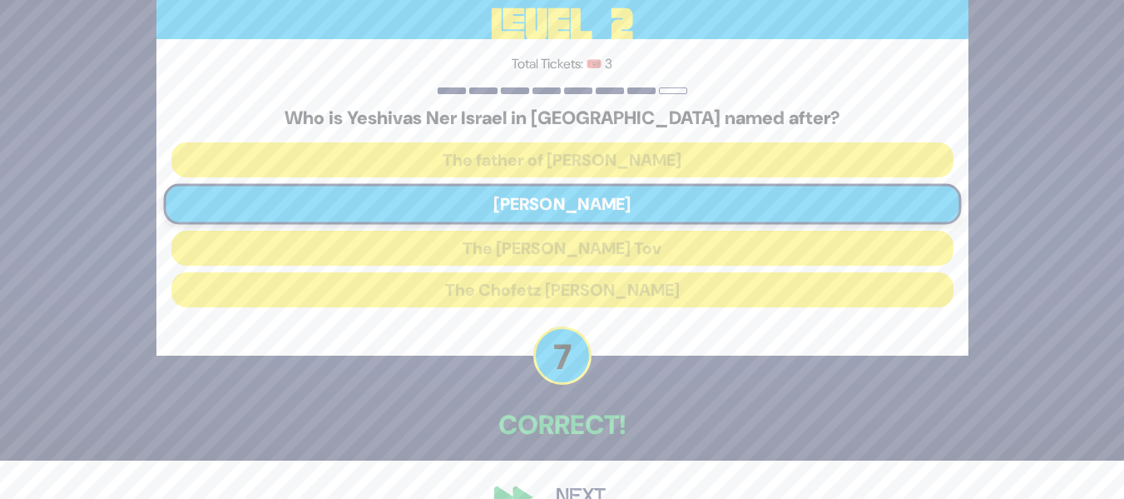
scroll to position [76, 0]
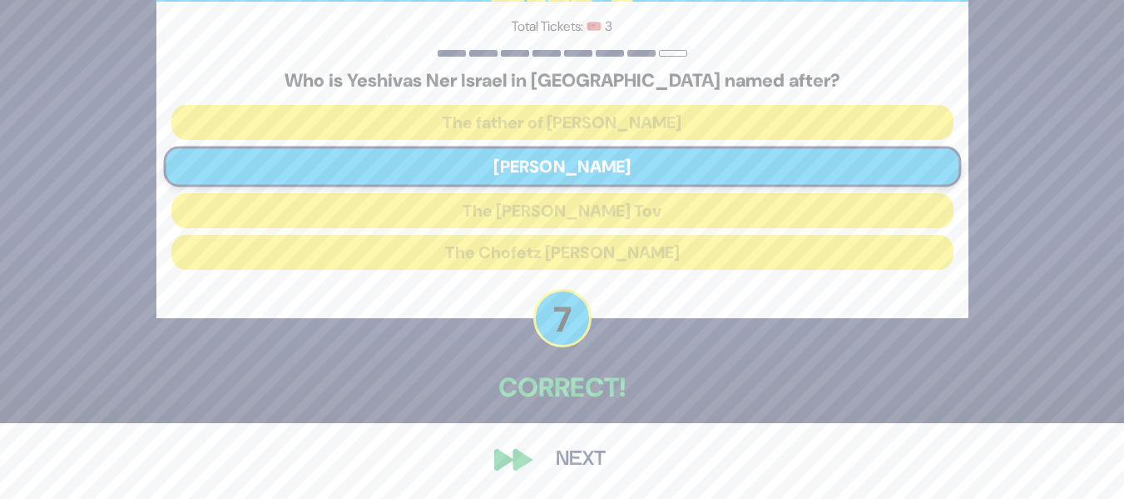
click at [572, 462] on button "Next" at bounding box center [581, 459] width 97 height 38
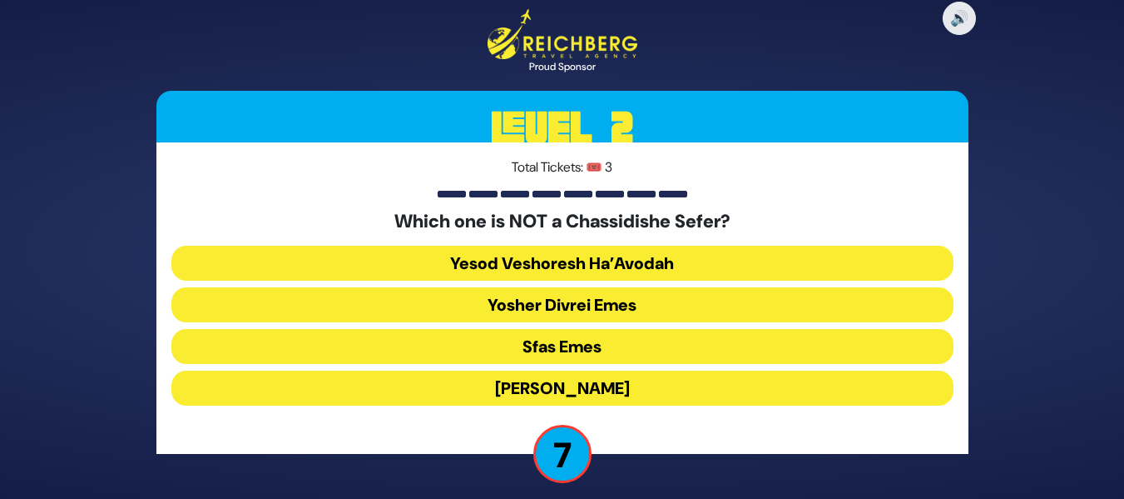
click at [612, 307] on button "Yosher Divrei Emes" at bounding box center [562, 304] width 782 height 35
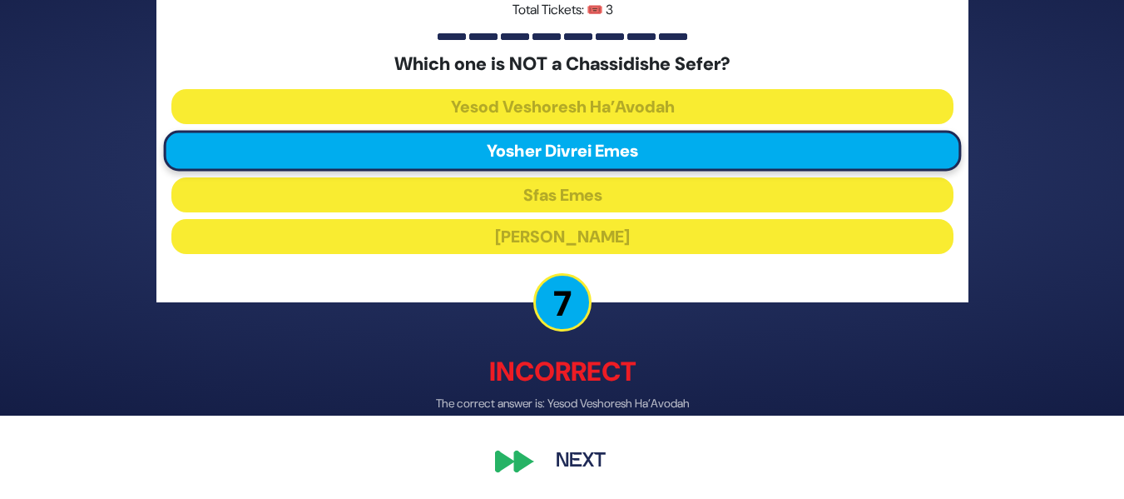
scroll to position [84, 0]
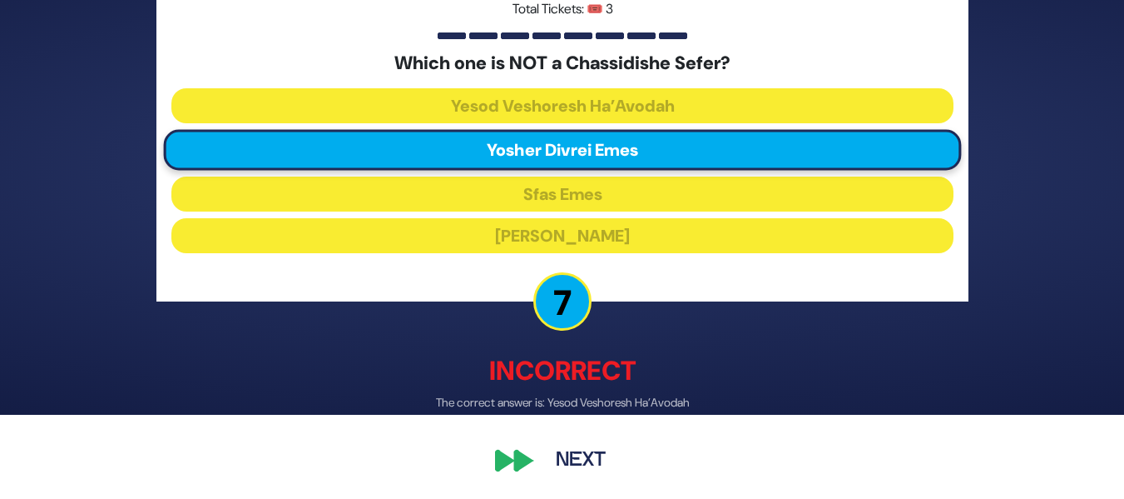
click at [572, 459] on button "Next" at bounding box center [581, 459] width 97 height 38
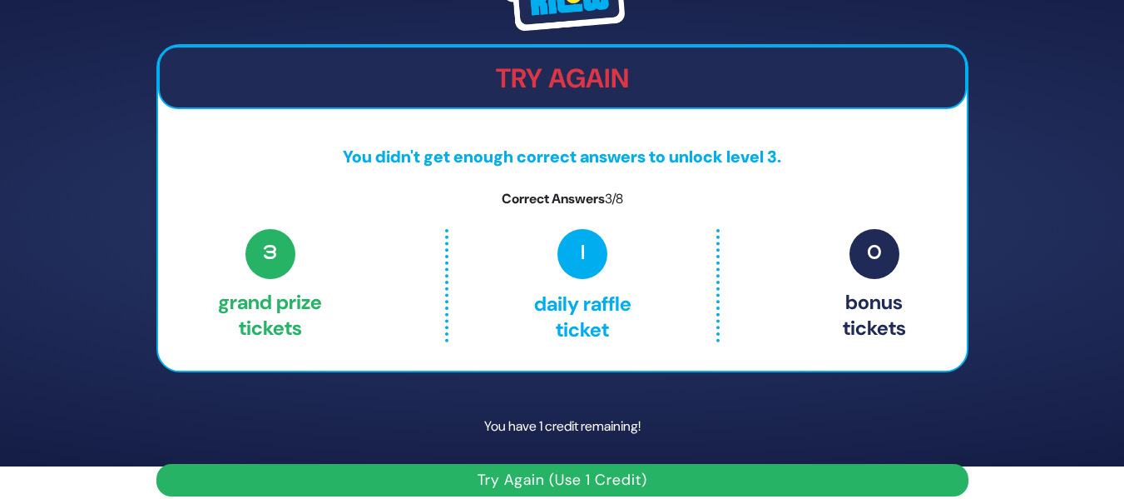
scroll to position [50, 0]
